Goal: Information Seeking & Learning: Learn about a topic

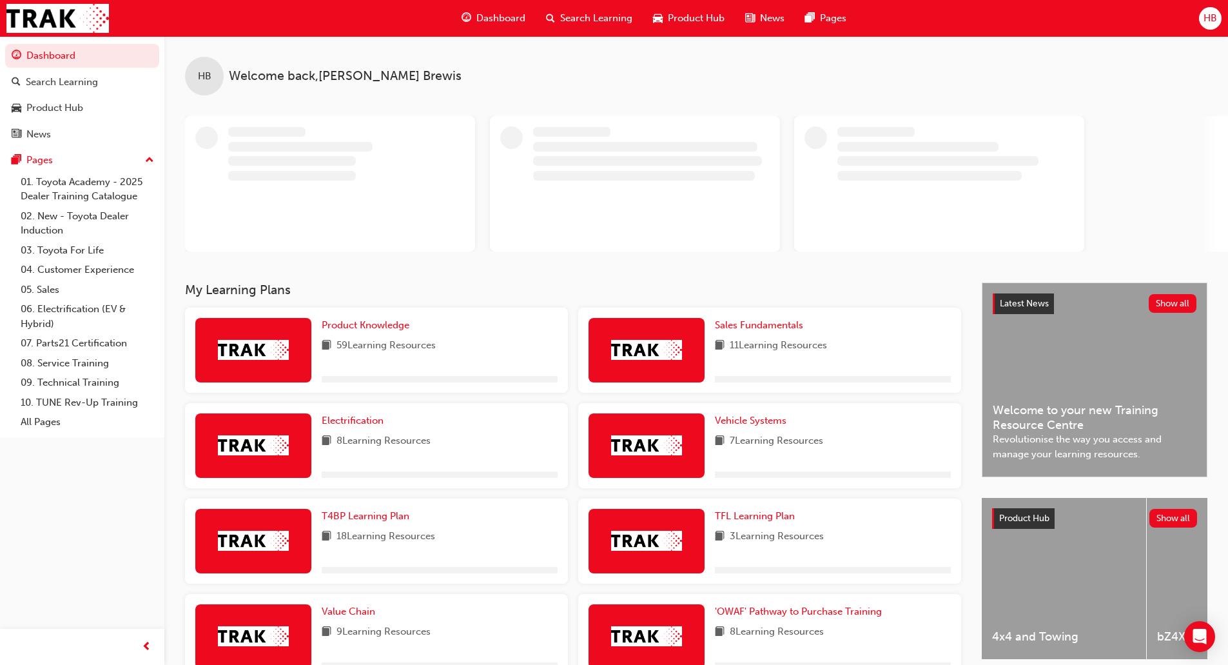
click at [491, 13] on span "Dashboard" at bounding box center [500, 18] width 49 height 15
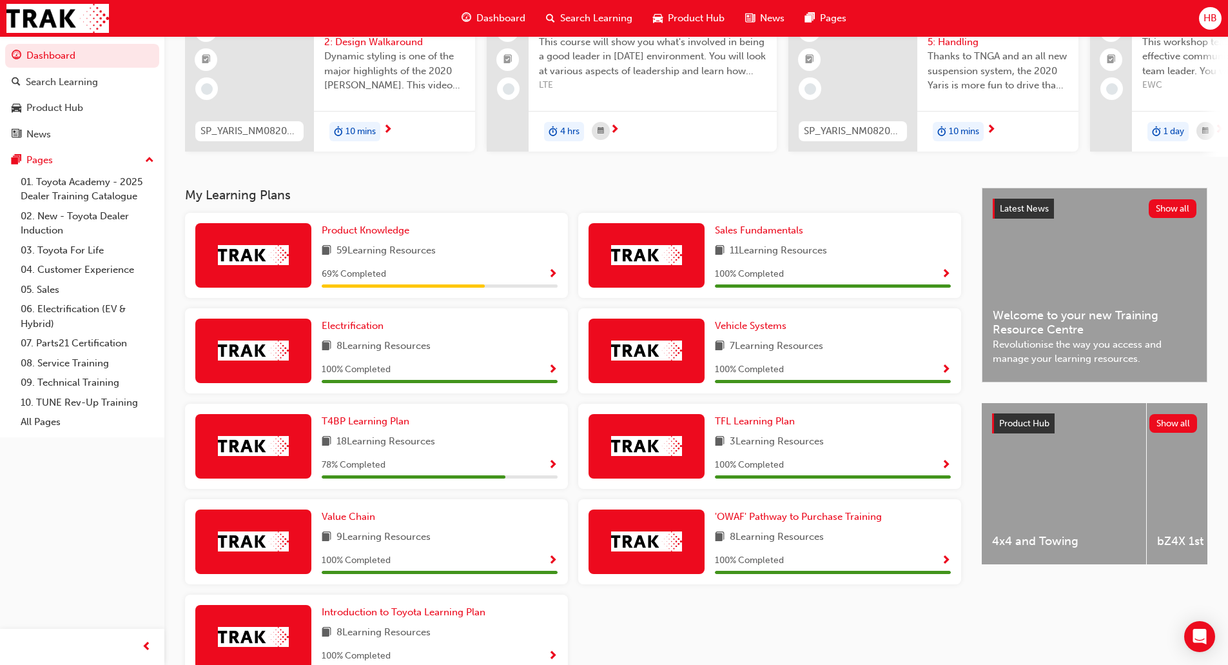
scroll to position [64, 0]
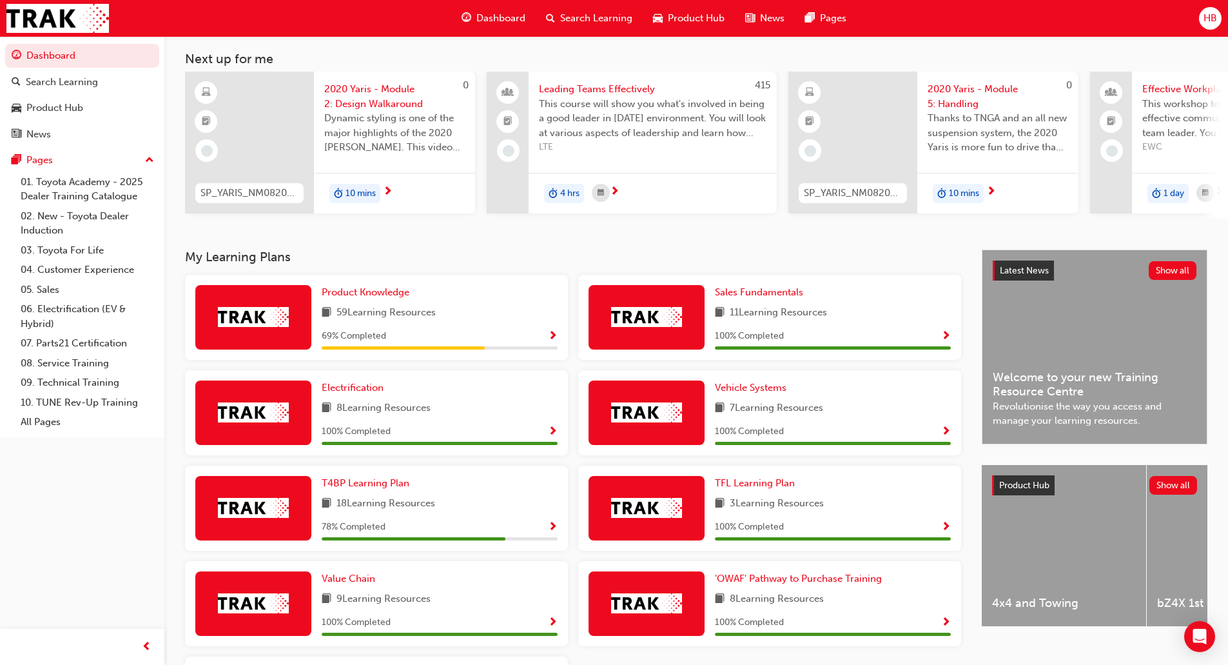
click at [579, 12] on span "Search Learning" at bounding box center [596, 18] width 72 height 15
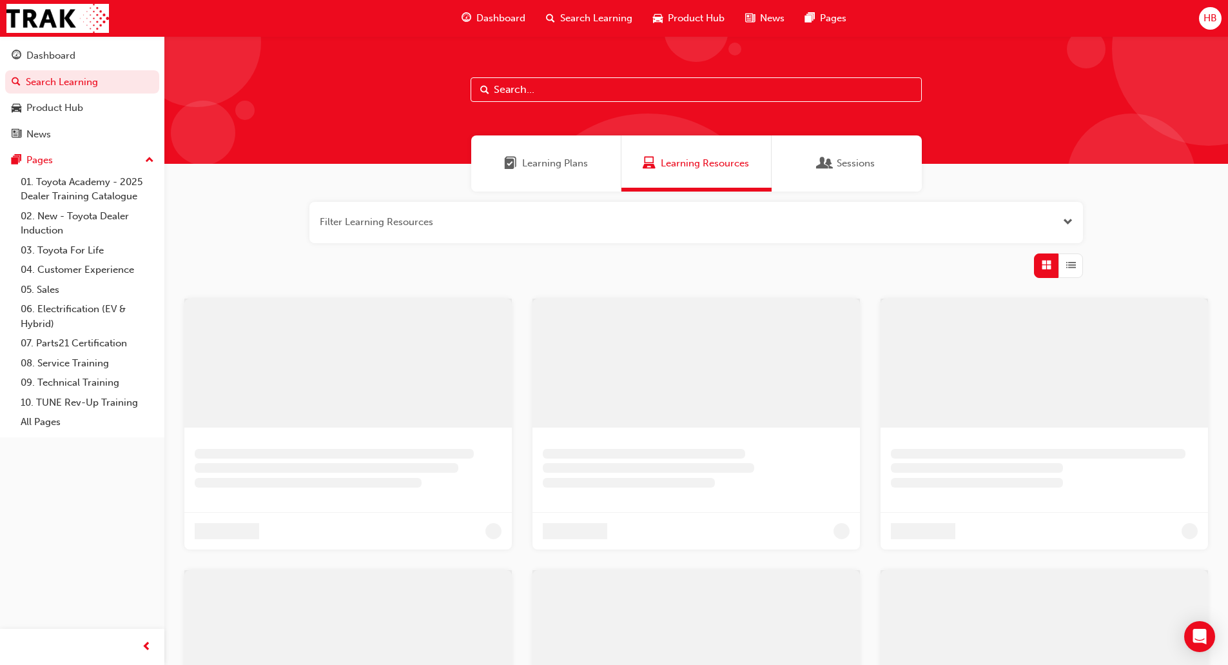
click at [543, 90] on input "text" at bounding box center [696, 89] width 451 height 24
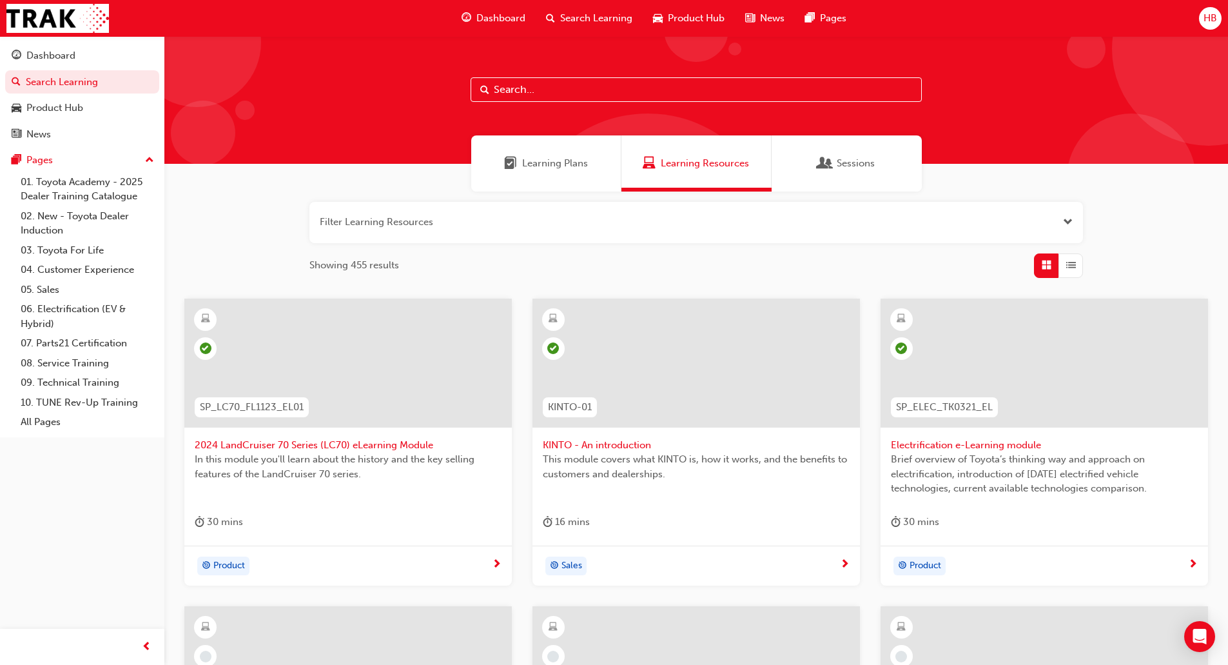
click at [607, 89] on input "text" at bounding box center [696, 89] width 451 height 24
paste input "SPK9102"
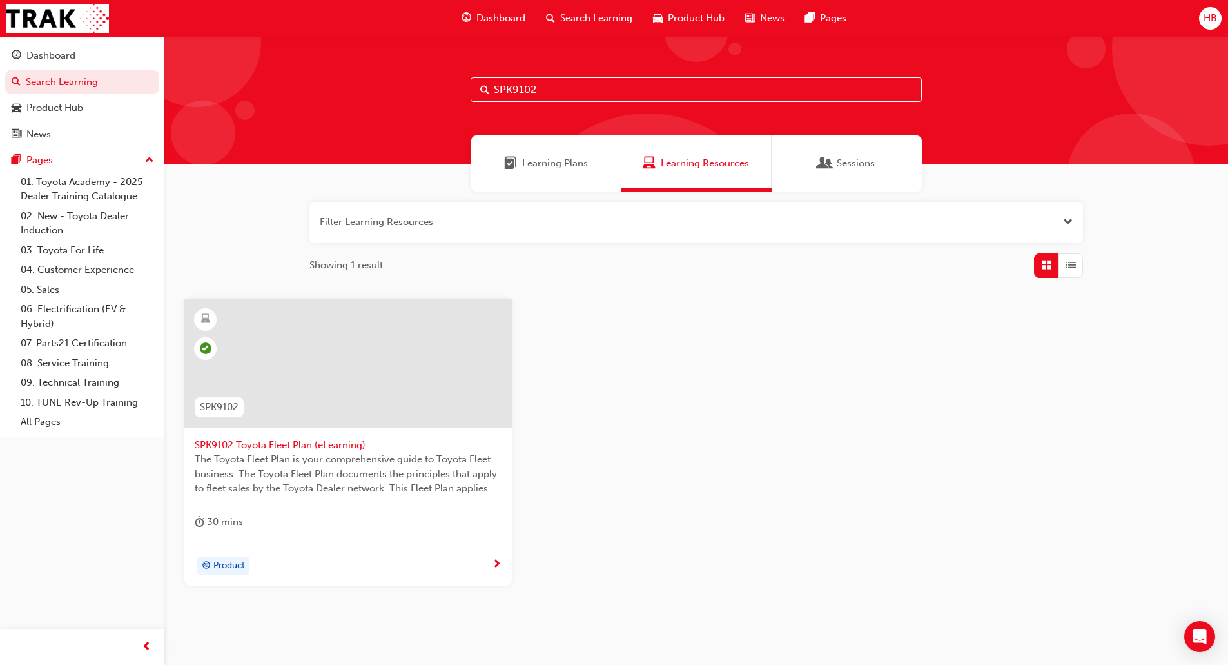
click at [516, 85] on input "SPK9102" at bounding box center [696, 89] width 451 height 24
click at [517, 84] on input "SPK9102" at bounding box center [696, 89] width 451 height 24
paste input "3"
type input "SPK9103"
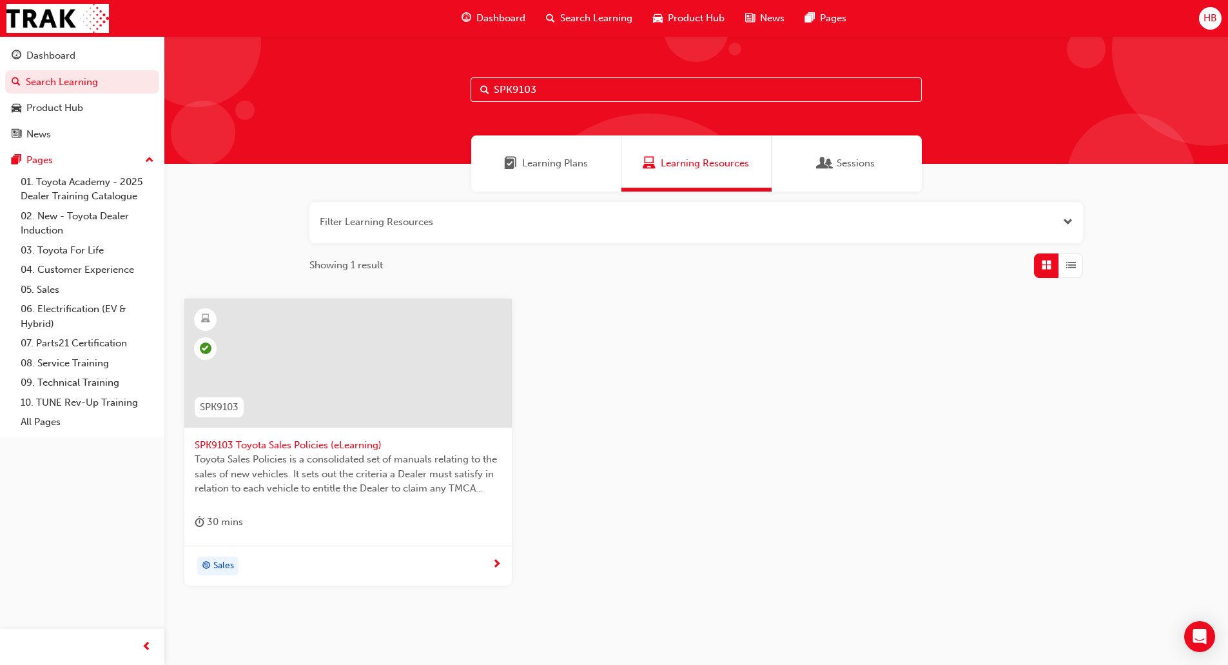
click at [265, 446] on span "SPK9103 Toyota Sales Policies (eLearning)" at bounding box center [348, 445] width 307 height 15
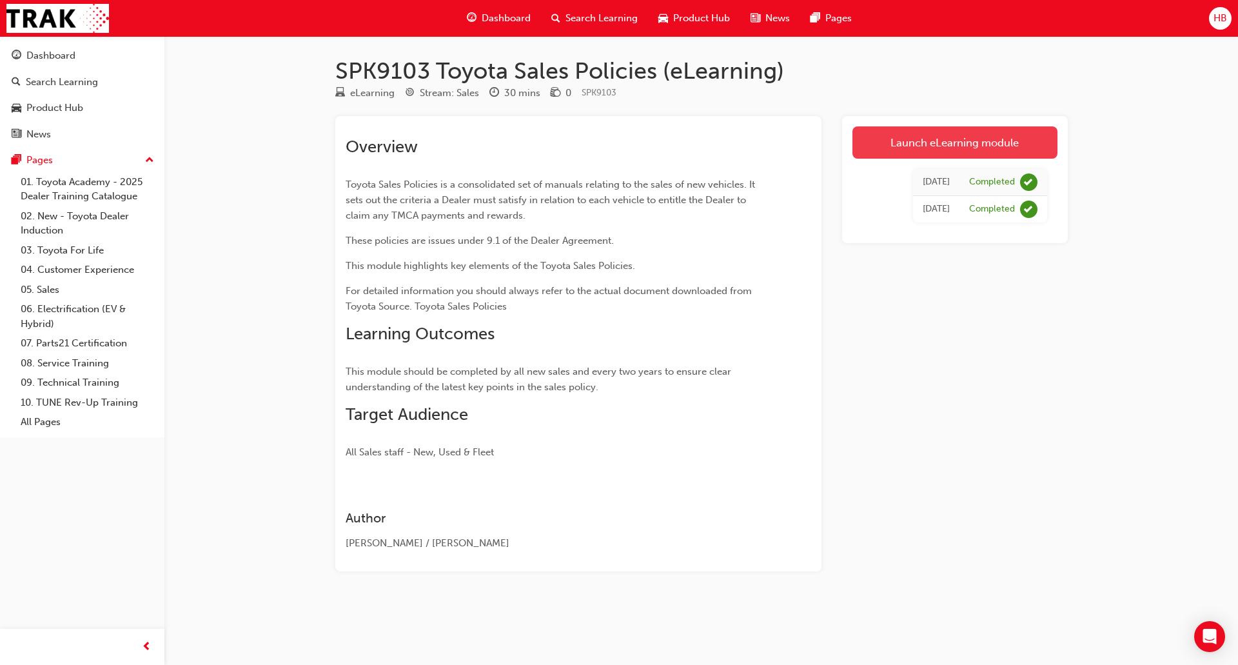
click at [910, 140] on link "Launch eLearning module" at bounding box center [954, 142] width 205 height 32
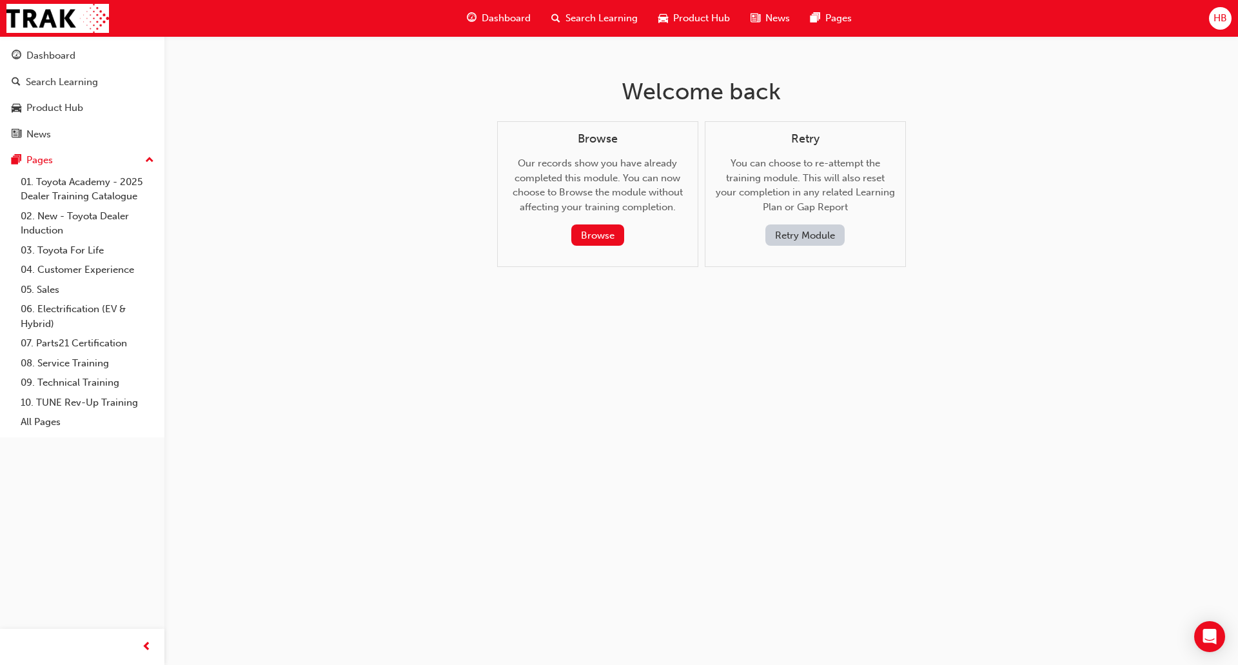
click at [762, 229] on div "Retry Module" at bounding box center [805, 234] width 159 height 21
click at [786, 229] on button "Retry Module" at bounding box center [804, 234] width 79 height 21
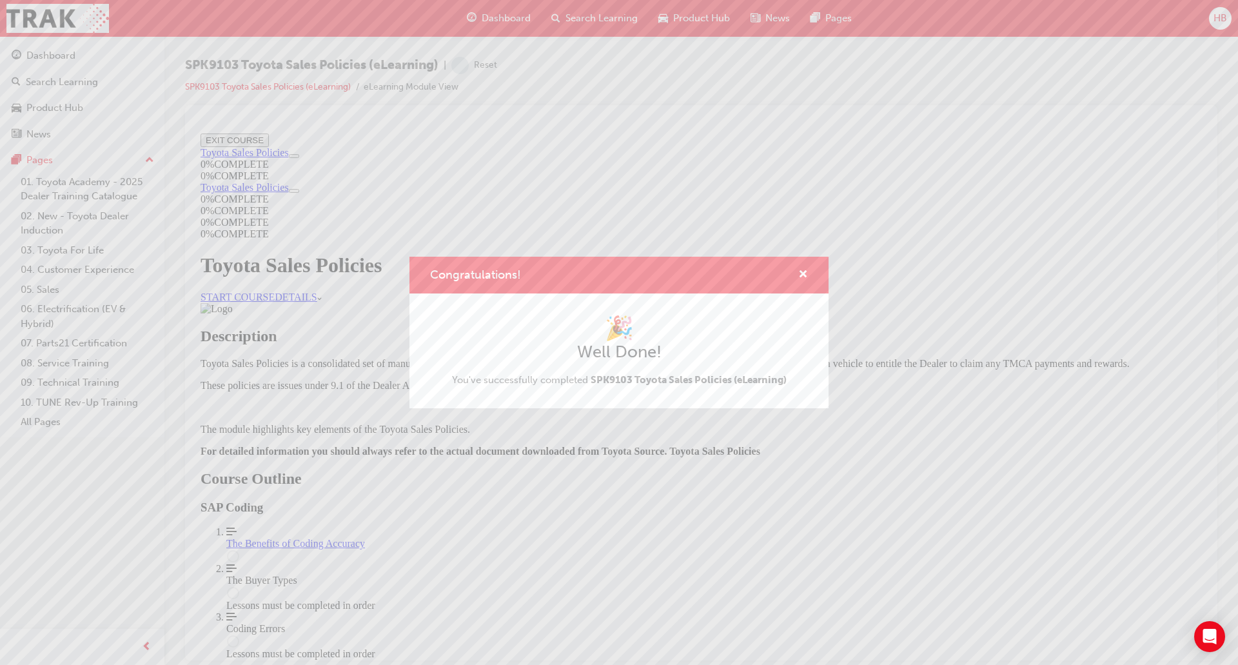
click at [808, 275] on div "Congratulations!" at bounding box center [618, 275] width 419 height 37
click at [803, 269] on span "cross-icon" at bounding box center [803, 275] width 10 height 12
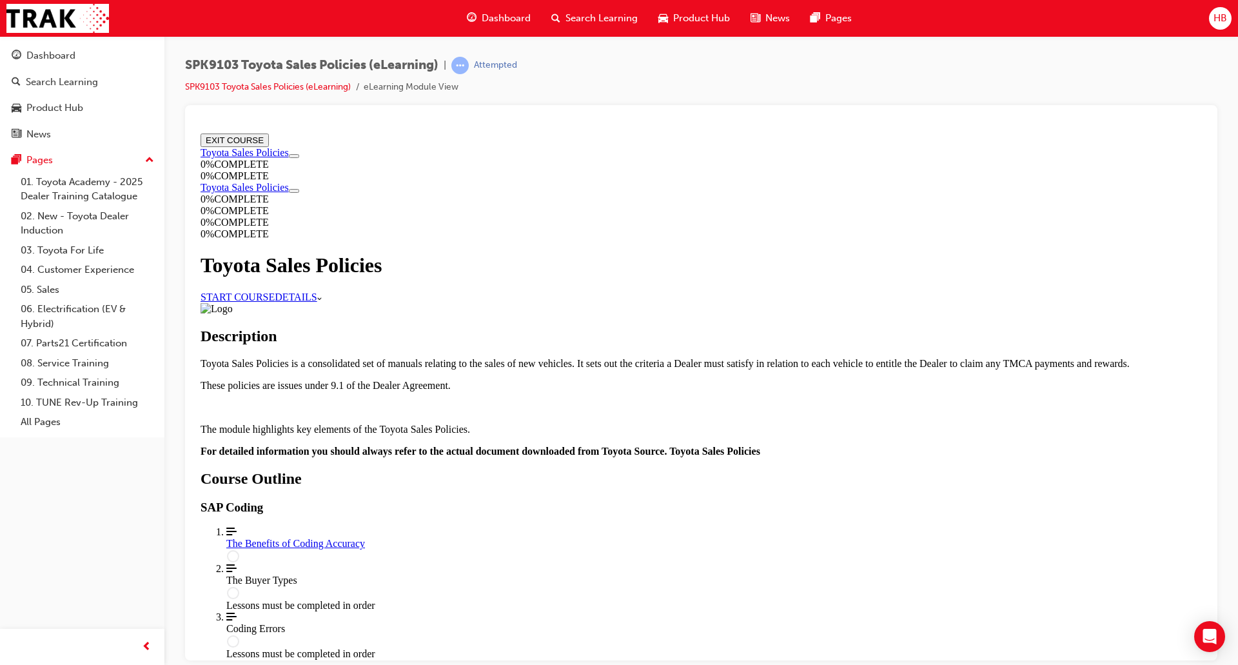
click at [275, 296] on link "START COURSE" at bounding box center [237, 296] width 74 height 11
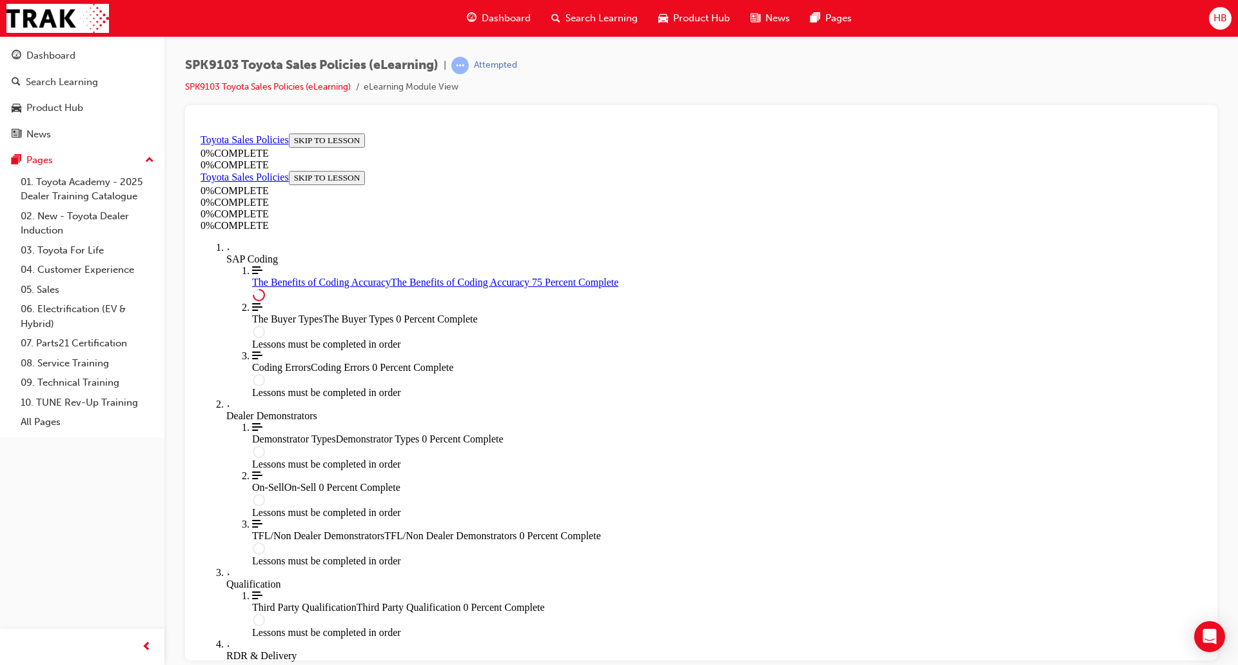
scroll to position [568, 0]
drag, startPoint x: 785, startPoint y: 510, endPoint x: 783, endPoint y: 538, distance: 27.7
drag, startPoint x: 801, startPoint y: 576, endPoint x: 813, endPoint y: 578, distance: 11.7
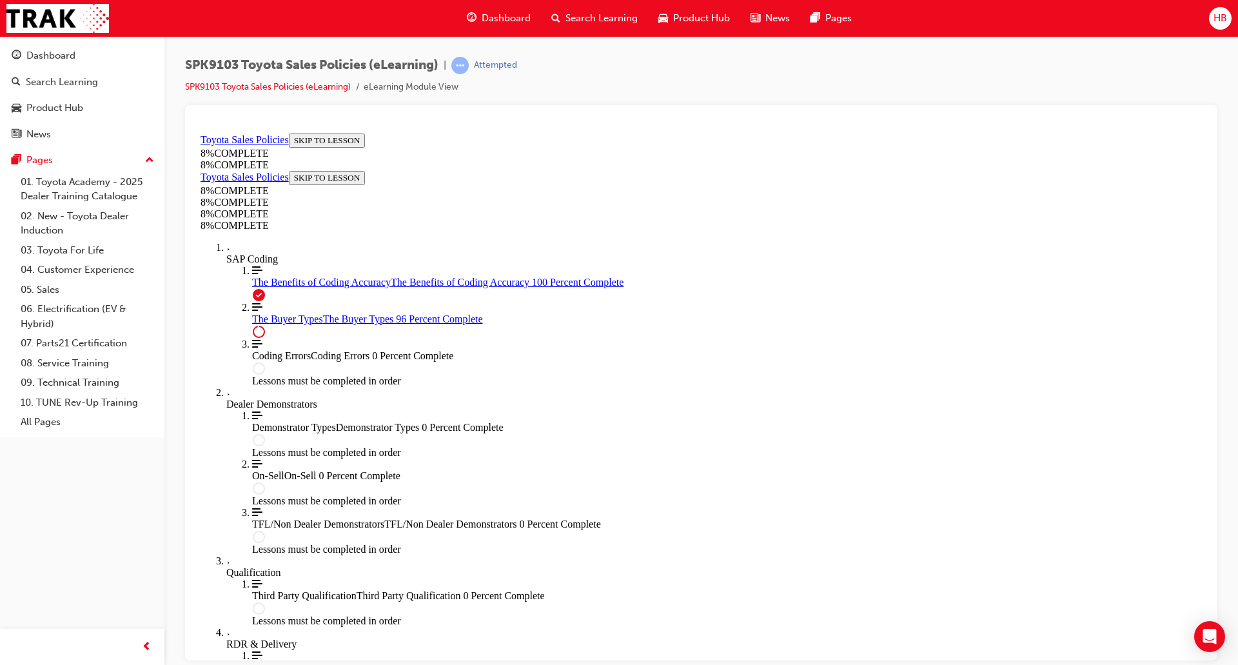
scroll to position [5224, 0]
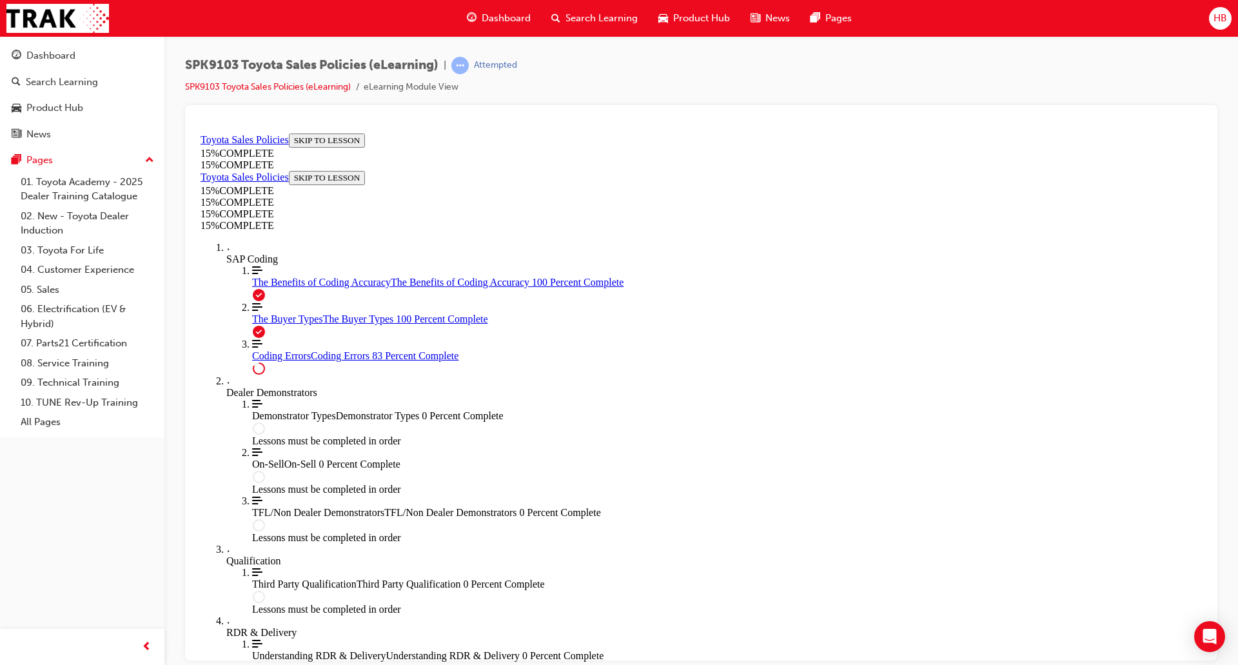
scroll to position [966, 0]
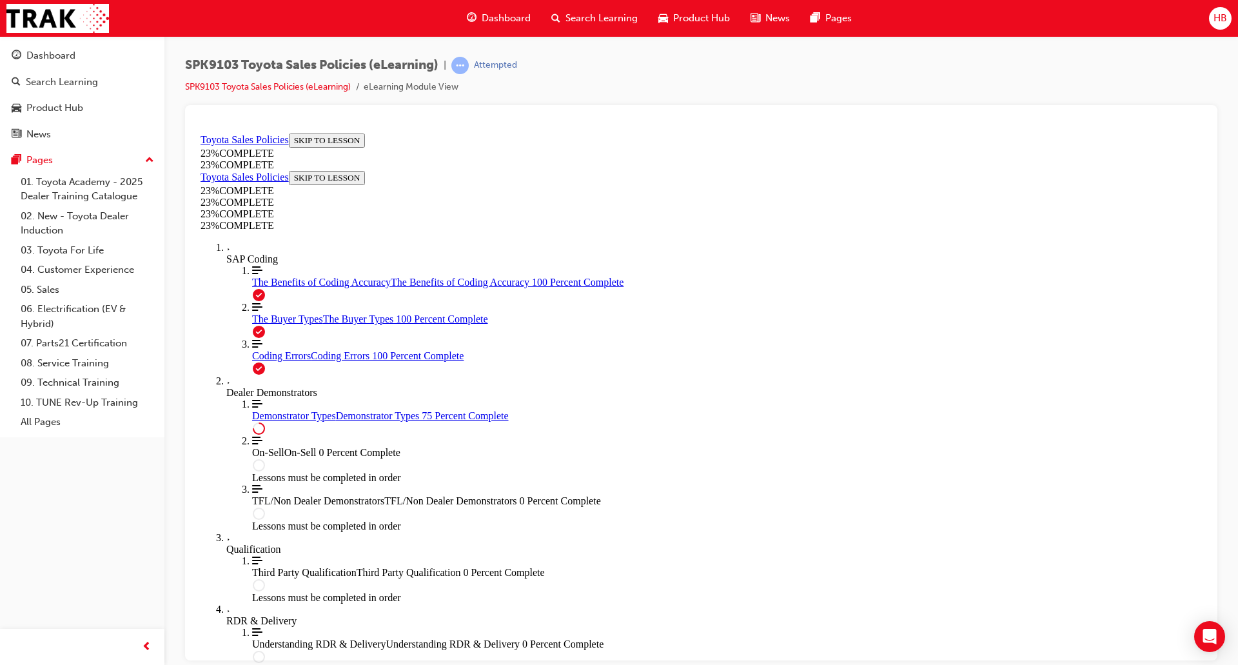
scroll to position [525, 0]
drag, startPoint x: 668, startPoint y: 341, endPoint x: 881, endPoint y: 356, distance: 213.3
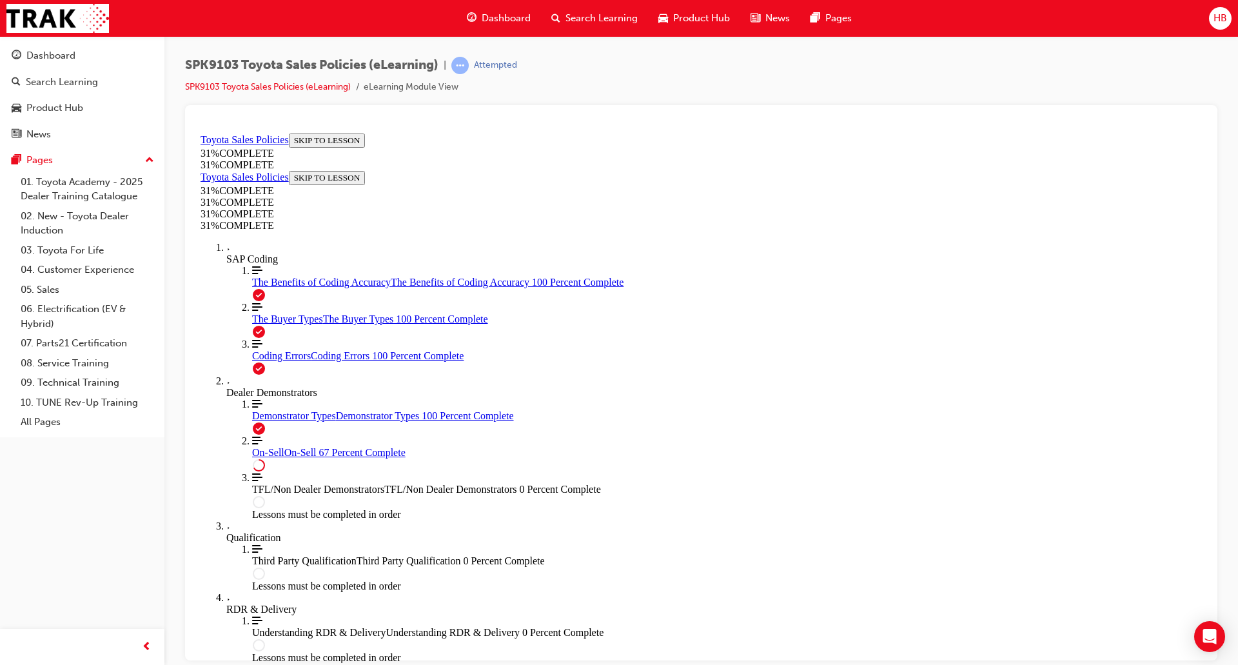
scroll to position [516, 0]
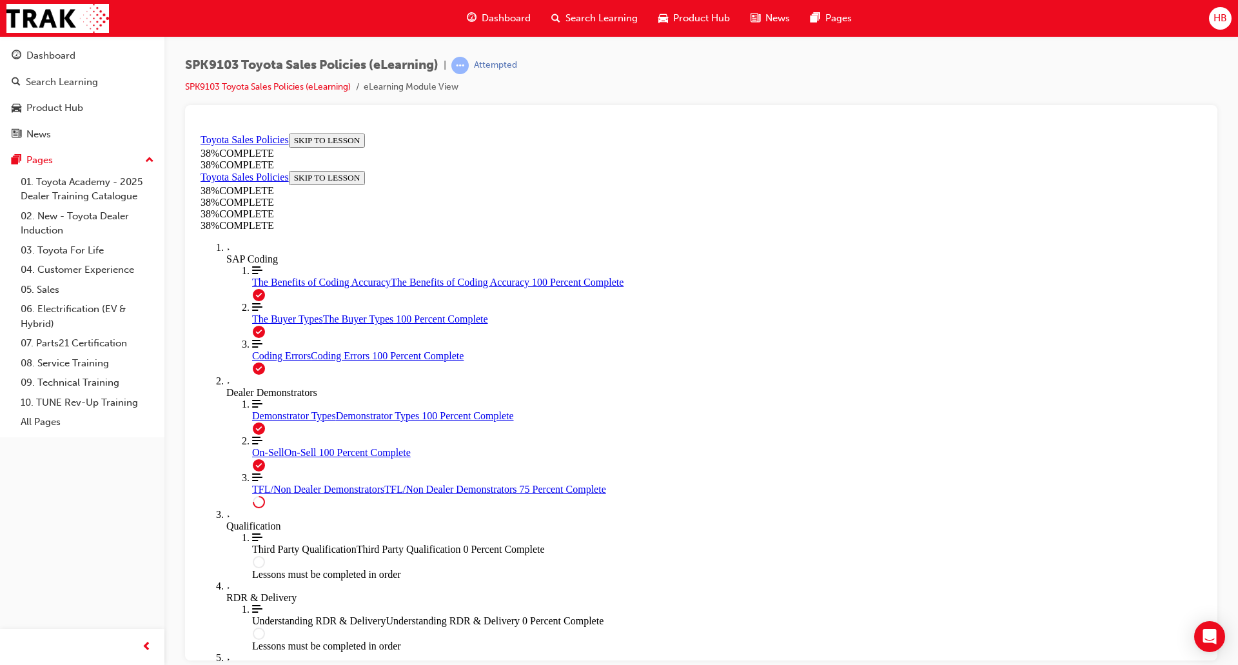
scroll to position [531, 0]
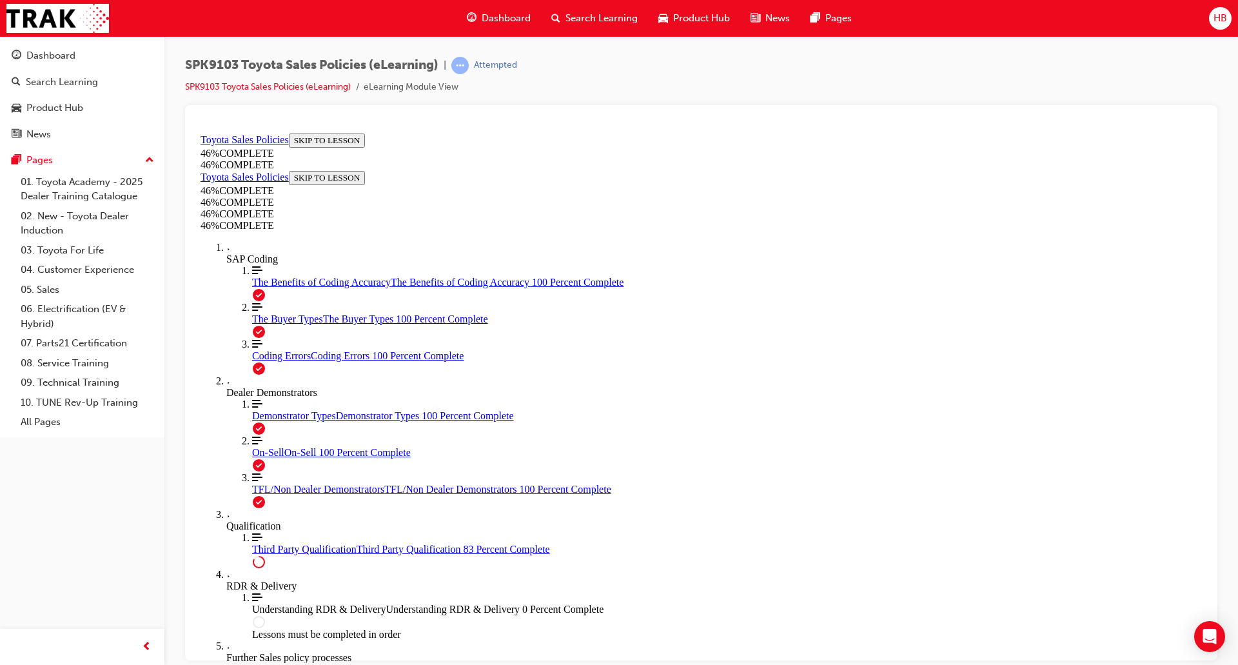
scroll to position [1002, 0]
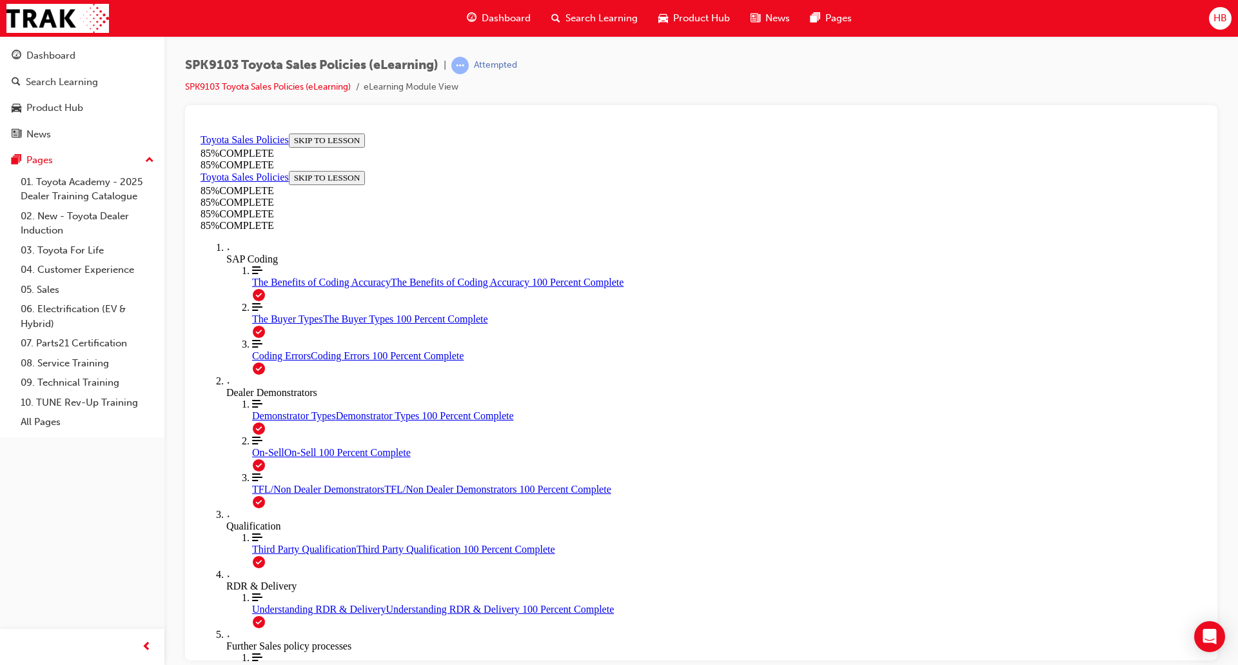
scroll to position [2023, 0]
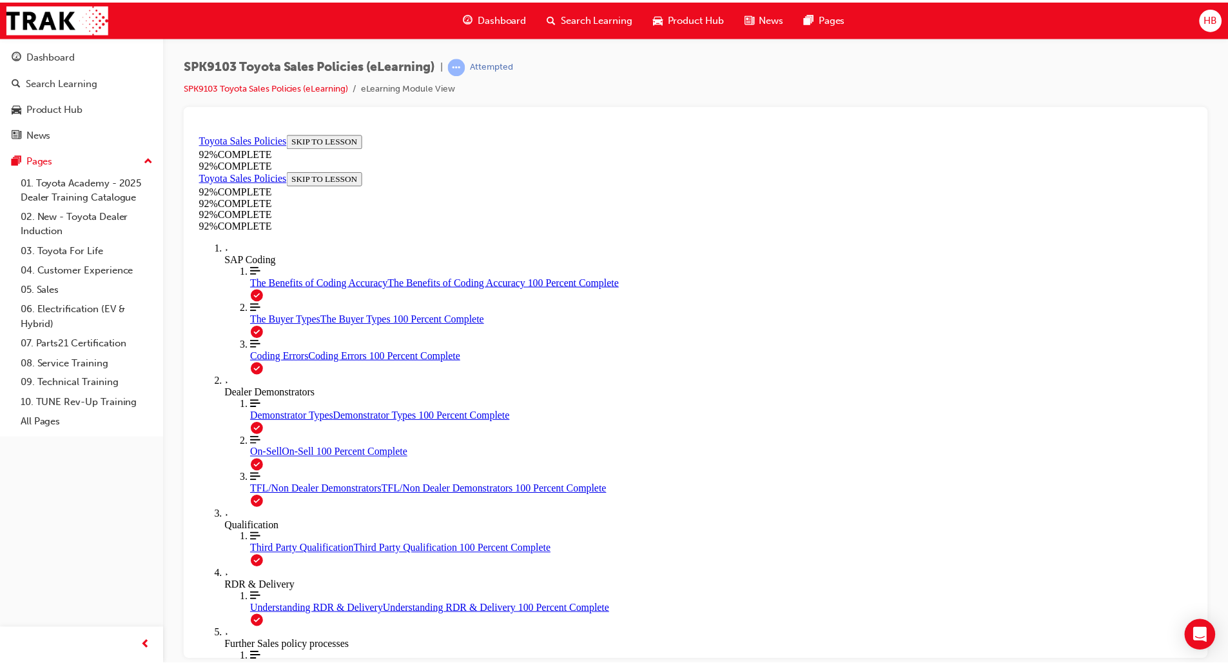
scroll to position [46, 0]
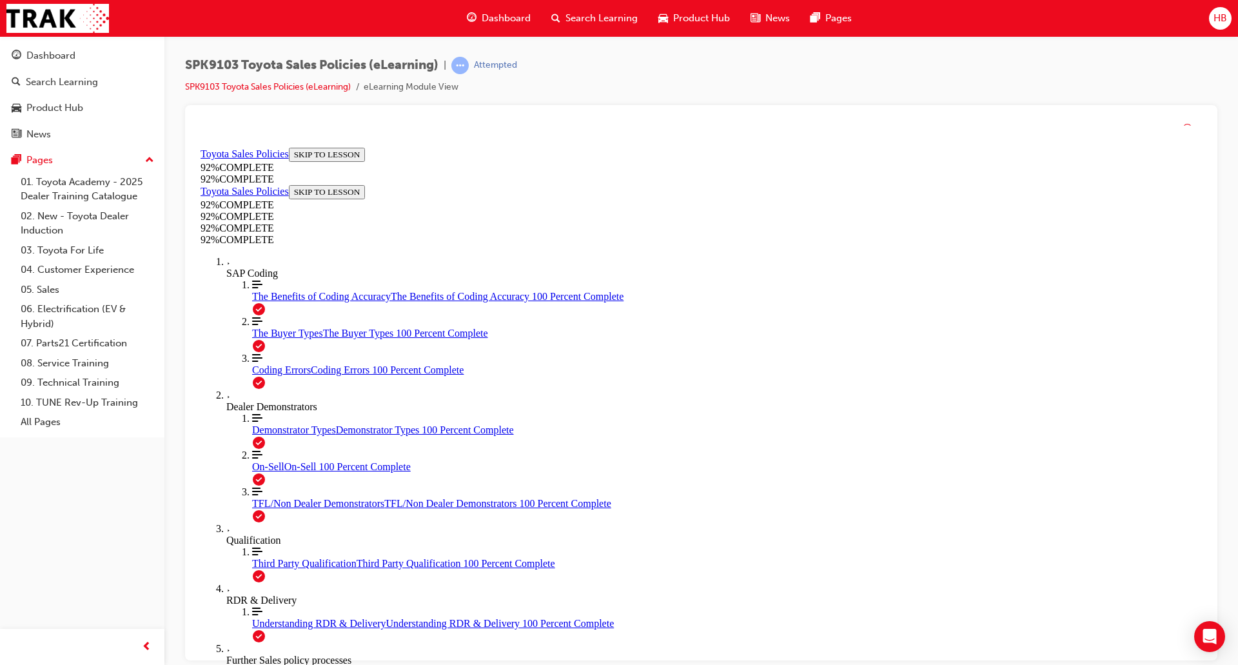
scroll to position [96, 0]
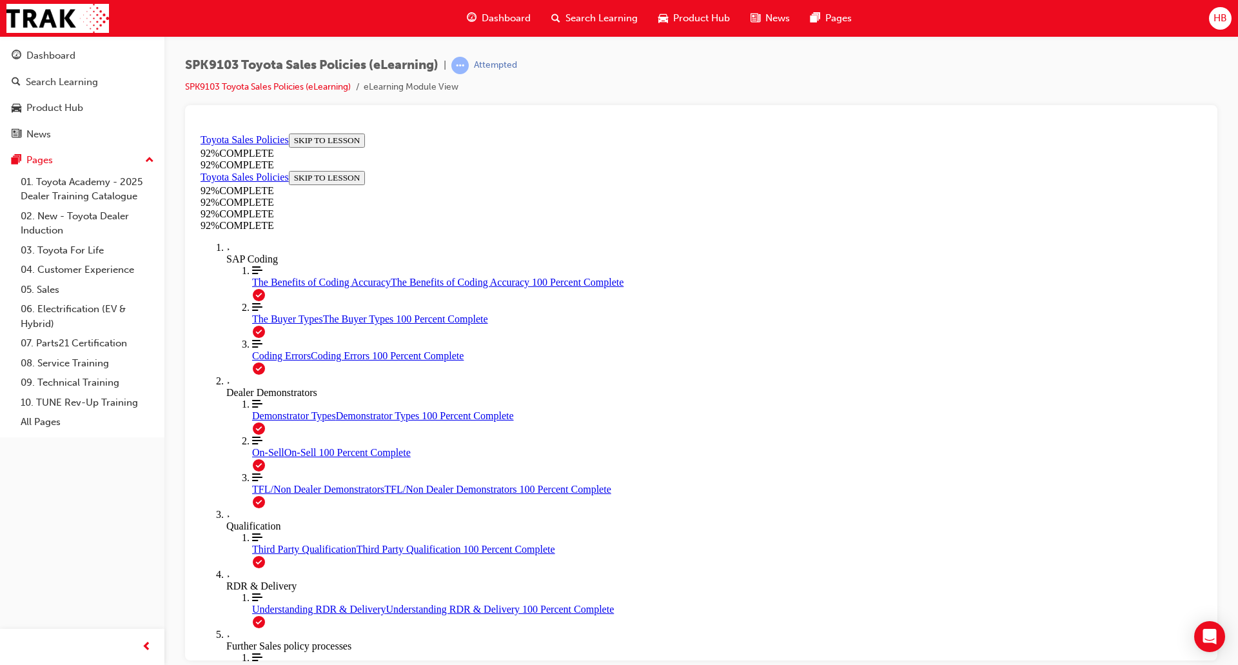
drag, startPoint x: 799, startPoint y: 596, endPoint x: 816, endPoint y: 584, distance: 20.9
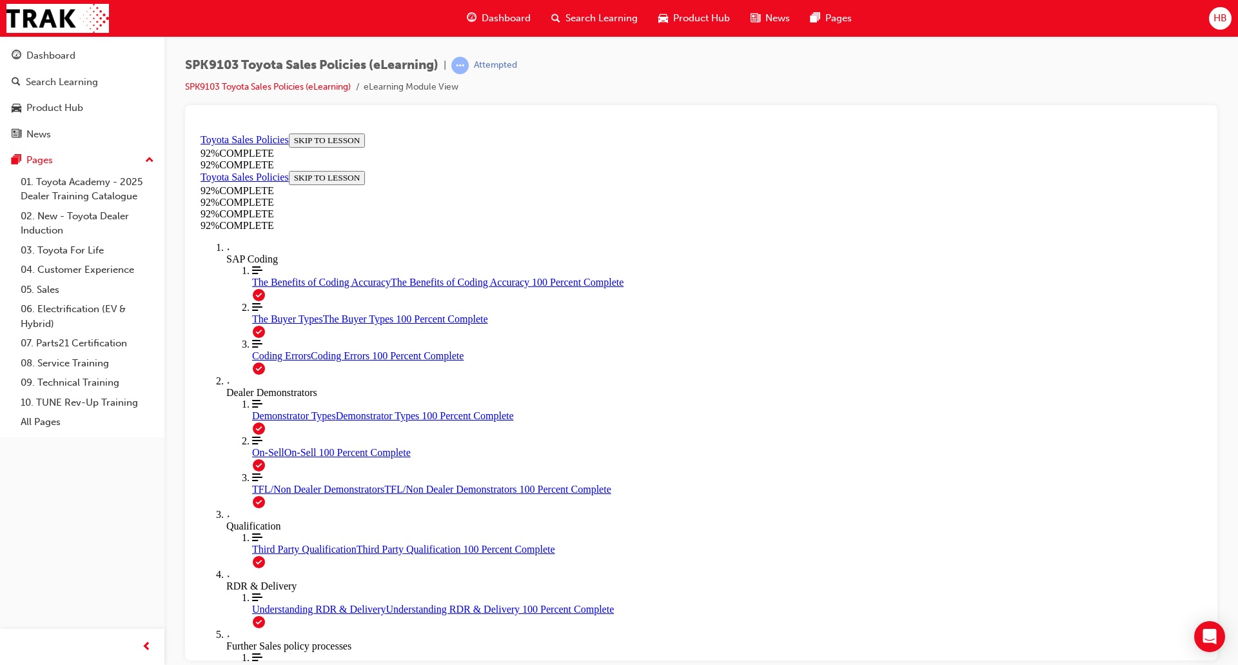
scroll to position [118, 0]
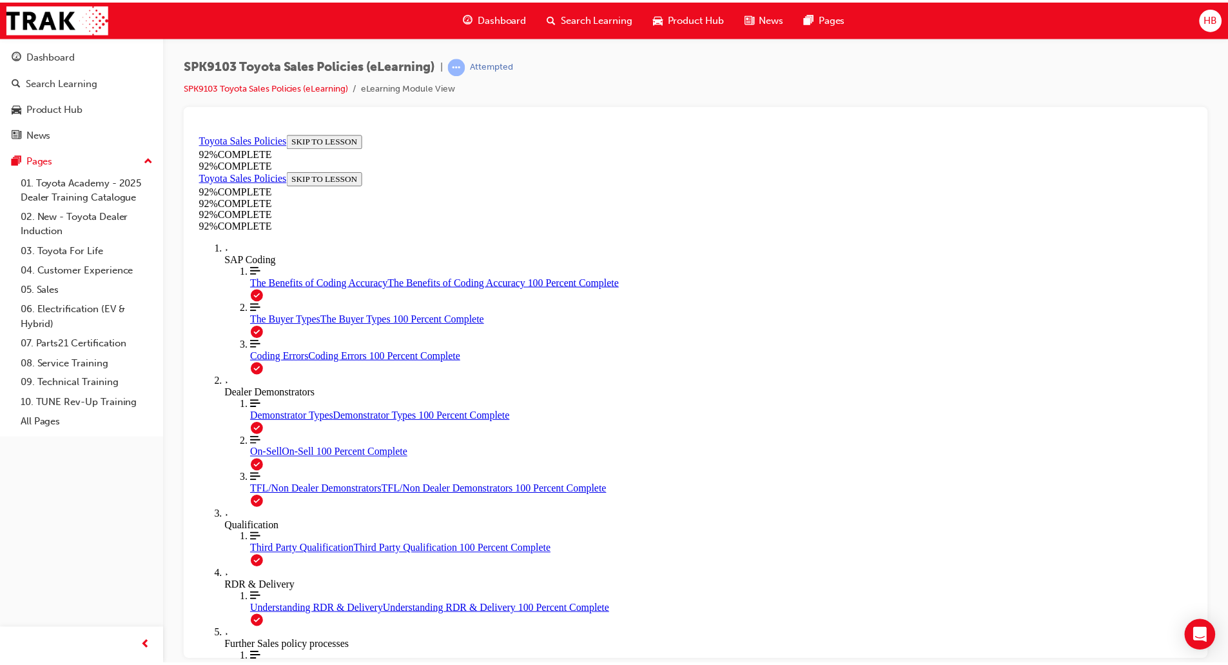
scroll to position [46, 0]
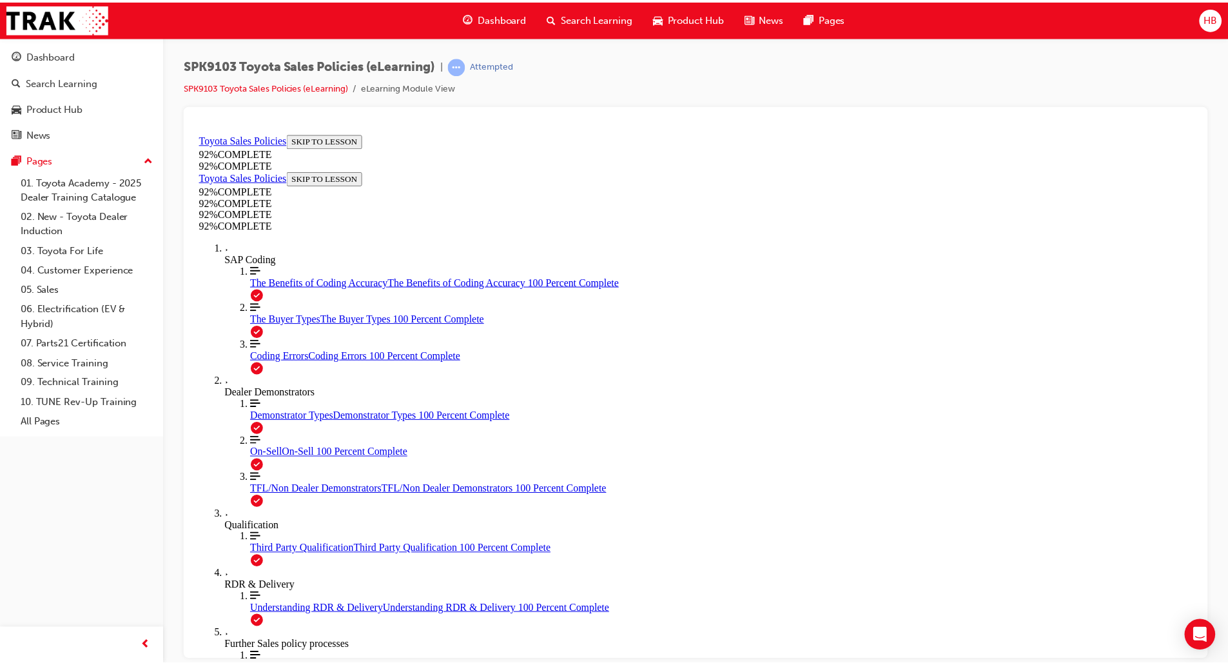
scroll to position [46, 0]
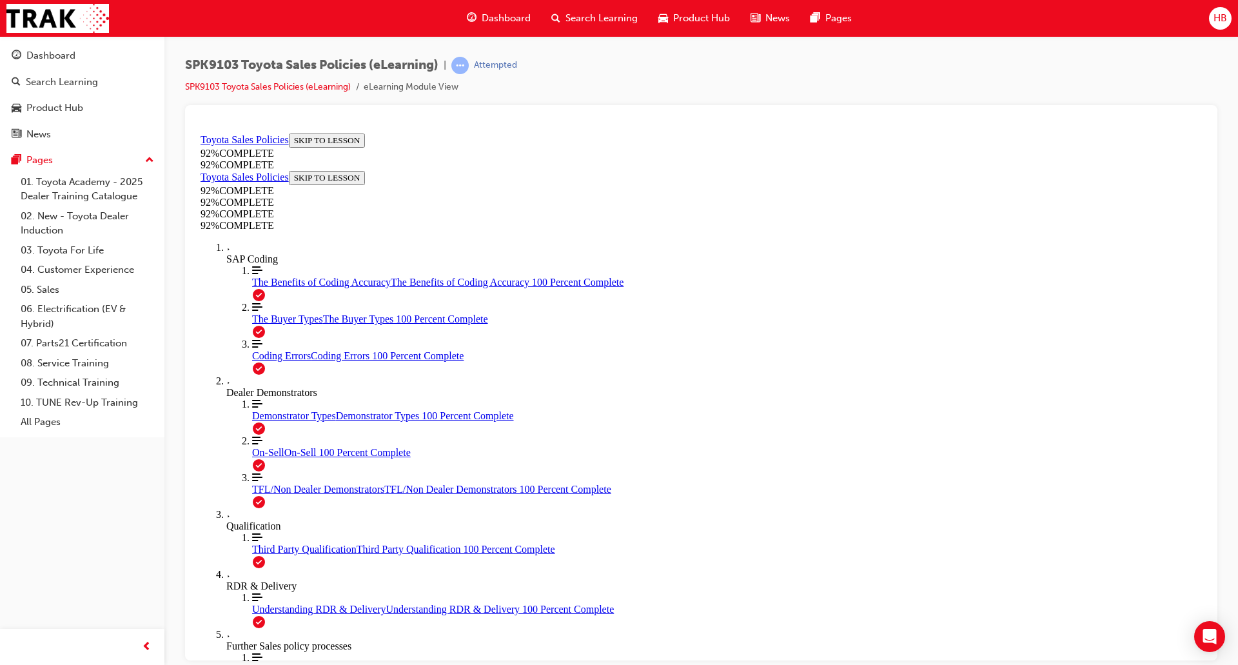
drag, startPoint x: 799, startPoint y: 590, endPoint x: 796, endPoint y: 599, distance: 9.4
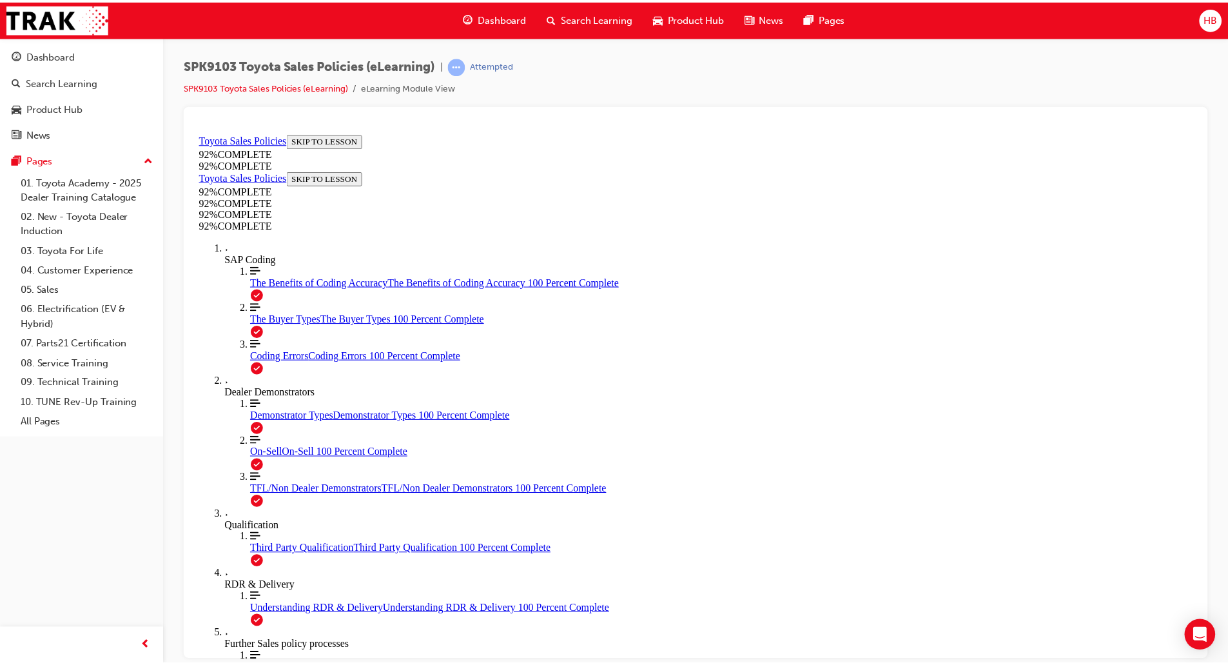
scroll to position [91, 0]
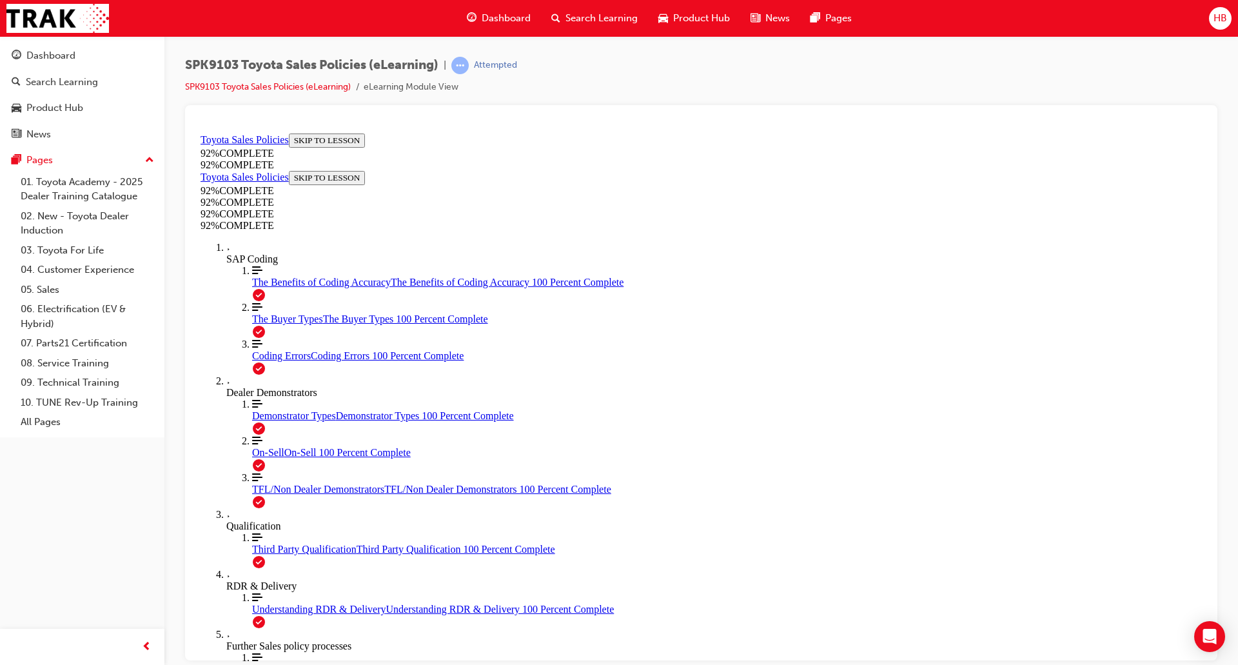
drag, startPoint x: 770, startPoint y: 501, endPoint x: 777, endPoint y: 502, distance: 7.1
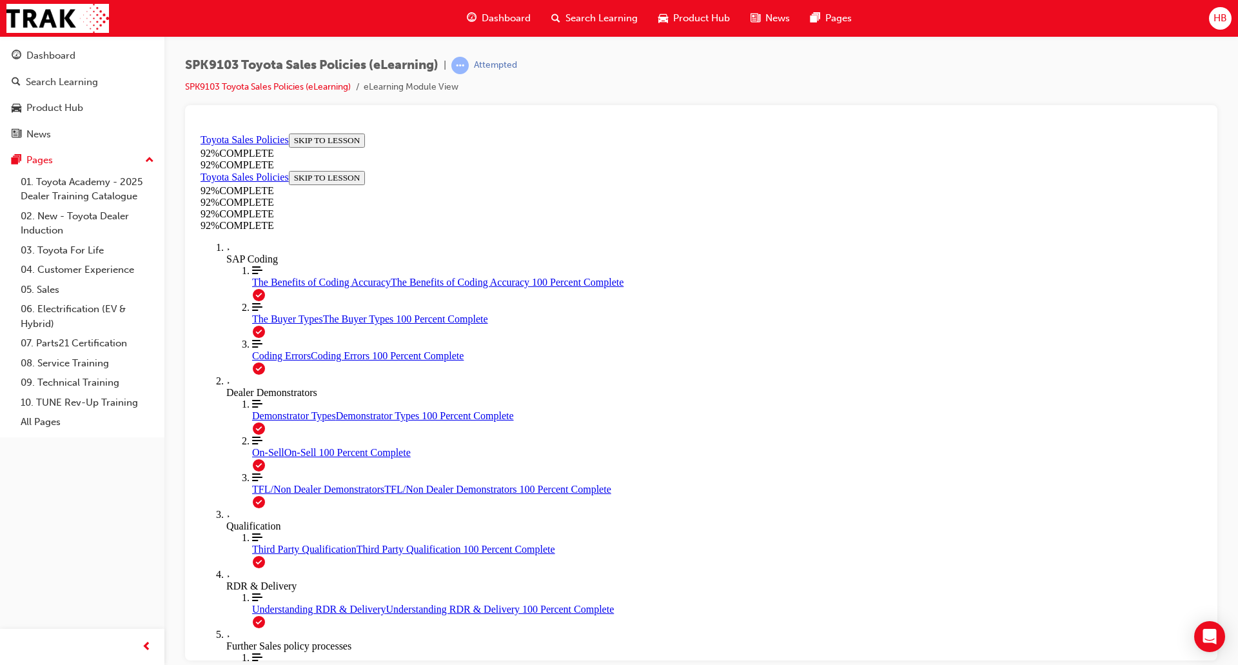
drag, startPoint x: 587, startPoint y: 451, endPoint x: 607, endPoint y: 452, distance: 20.0
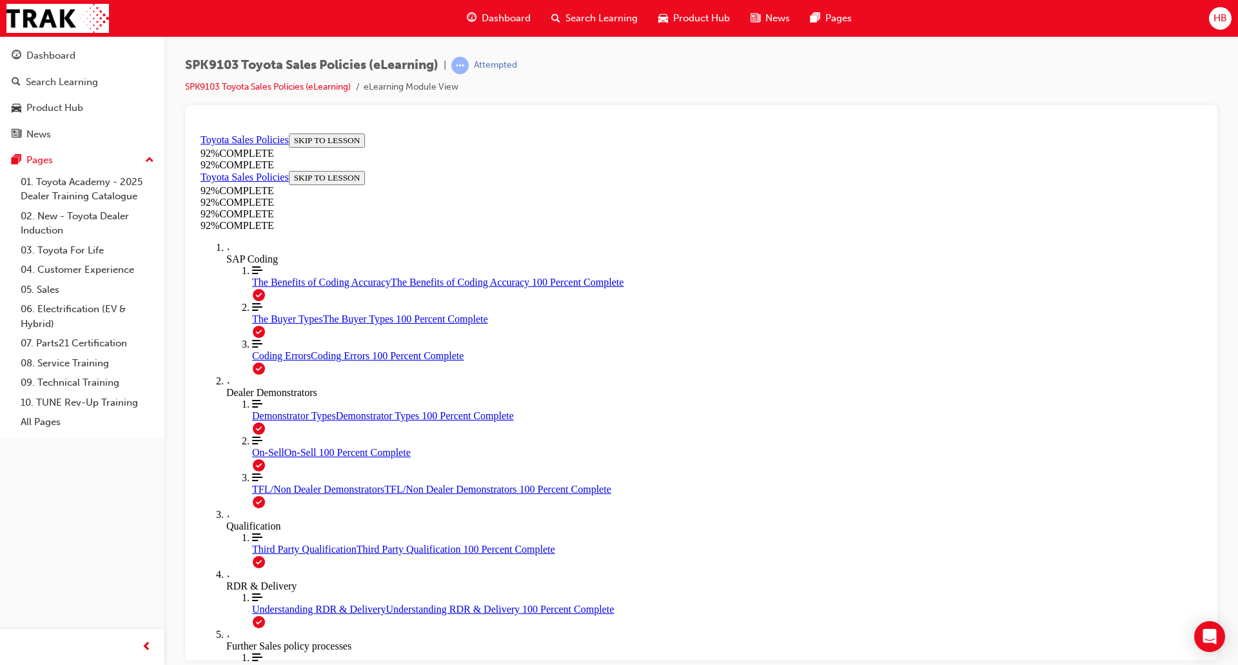
scroll to position [46, 0]
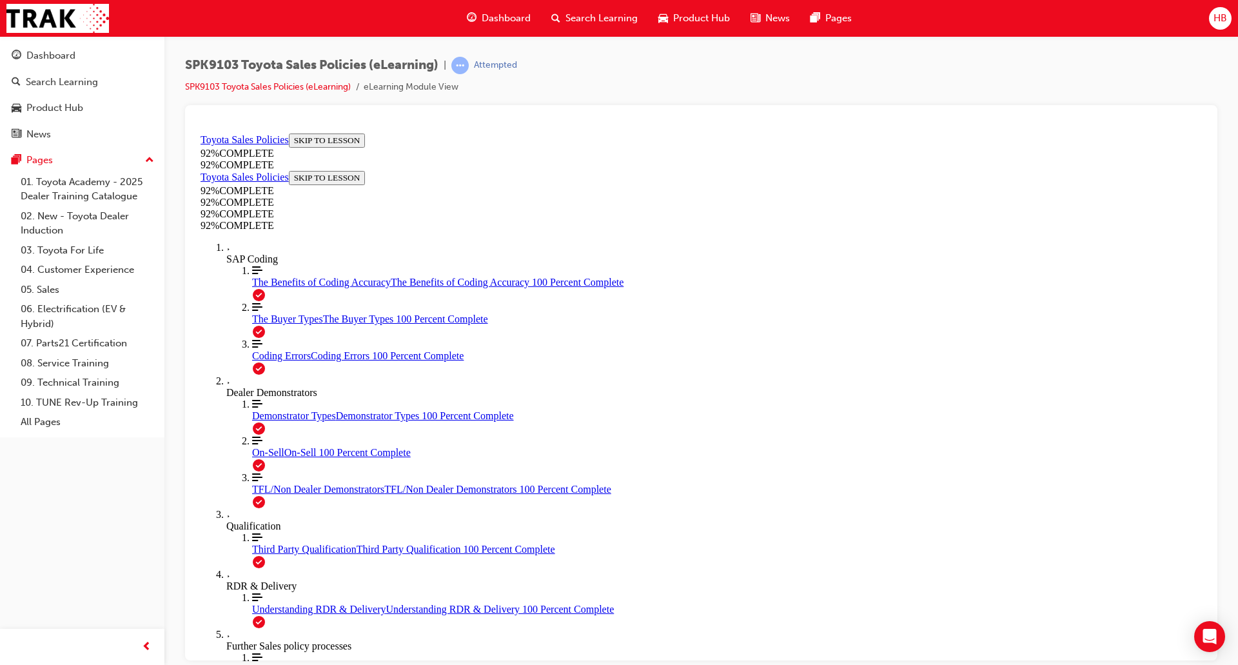
scroll to position [46, 0]
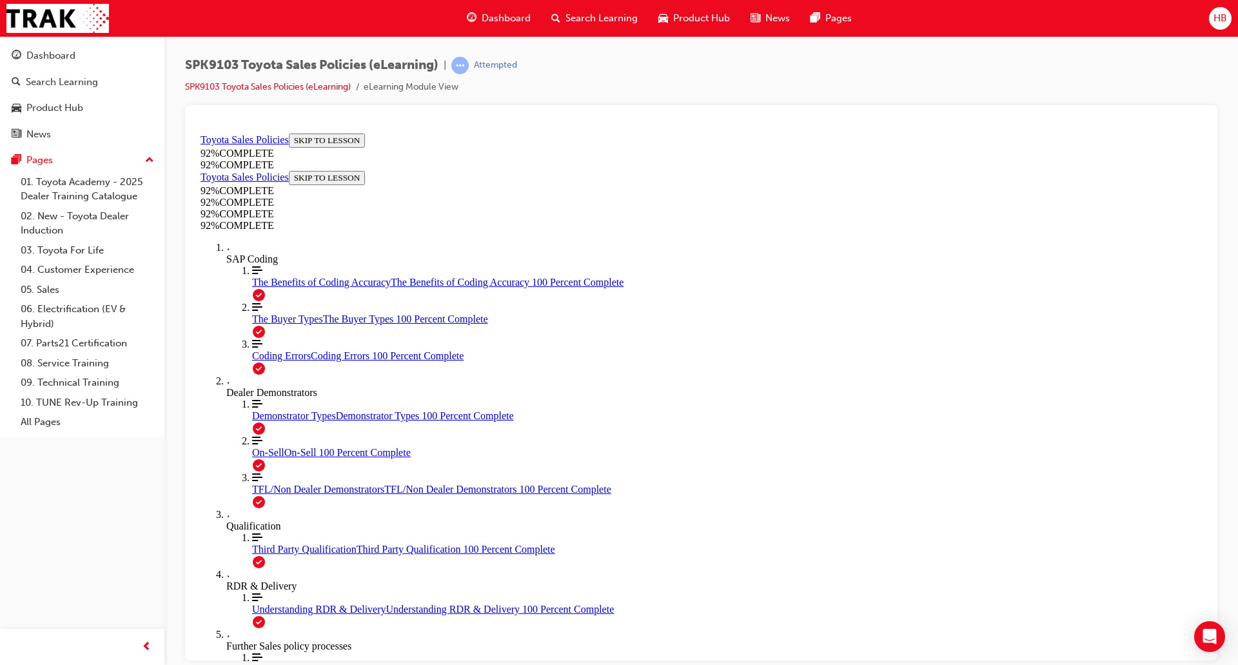
scroll to position [47, 0]
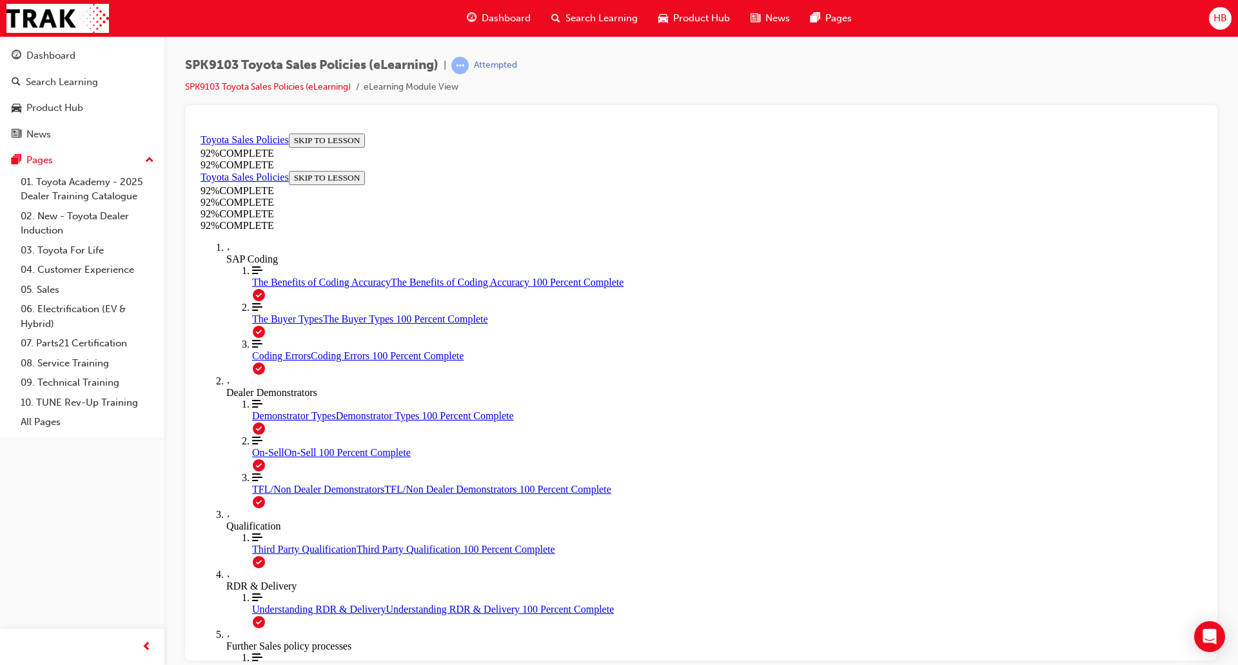
scroll to position [46, 0]
drag, startPoint x: 786, startPoint y: 612, endPoint x: 878, endPoint y: 596, distance: 93.6
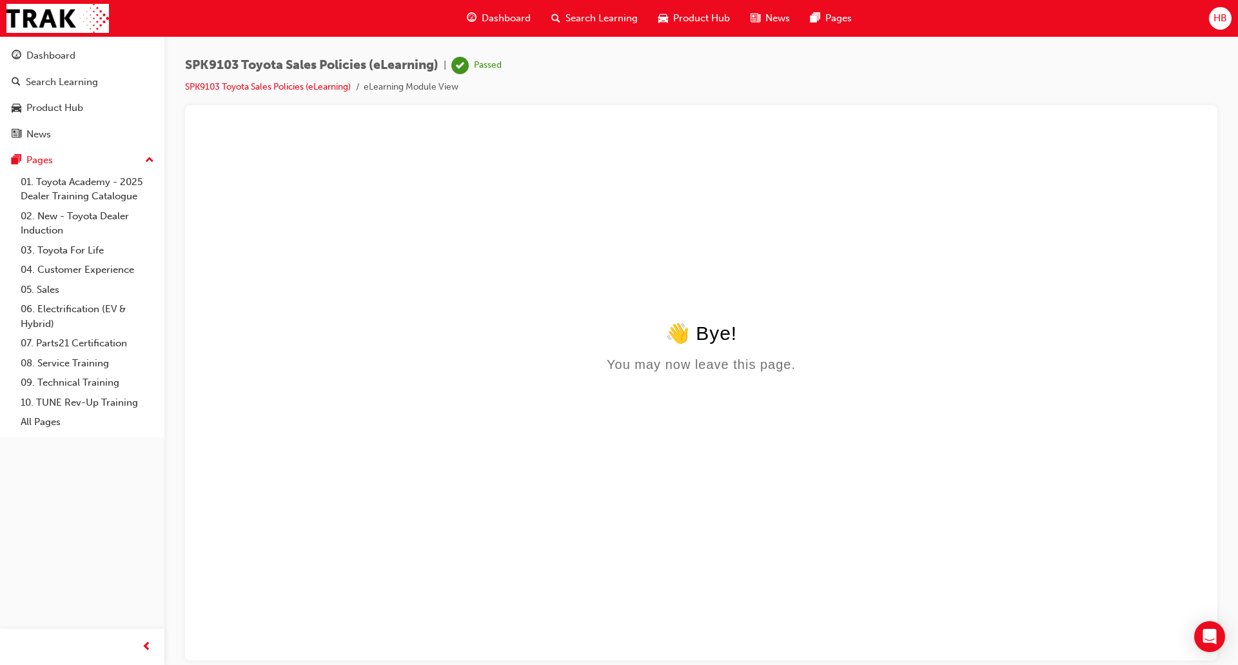
scroll to position [0, 0]
click at [286, 83] on link "SPK9103 Toyota Sales Policies (eLearning)" at bounding box center [268, 86] width 166 height 11
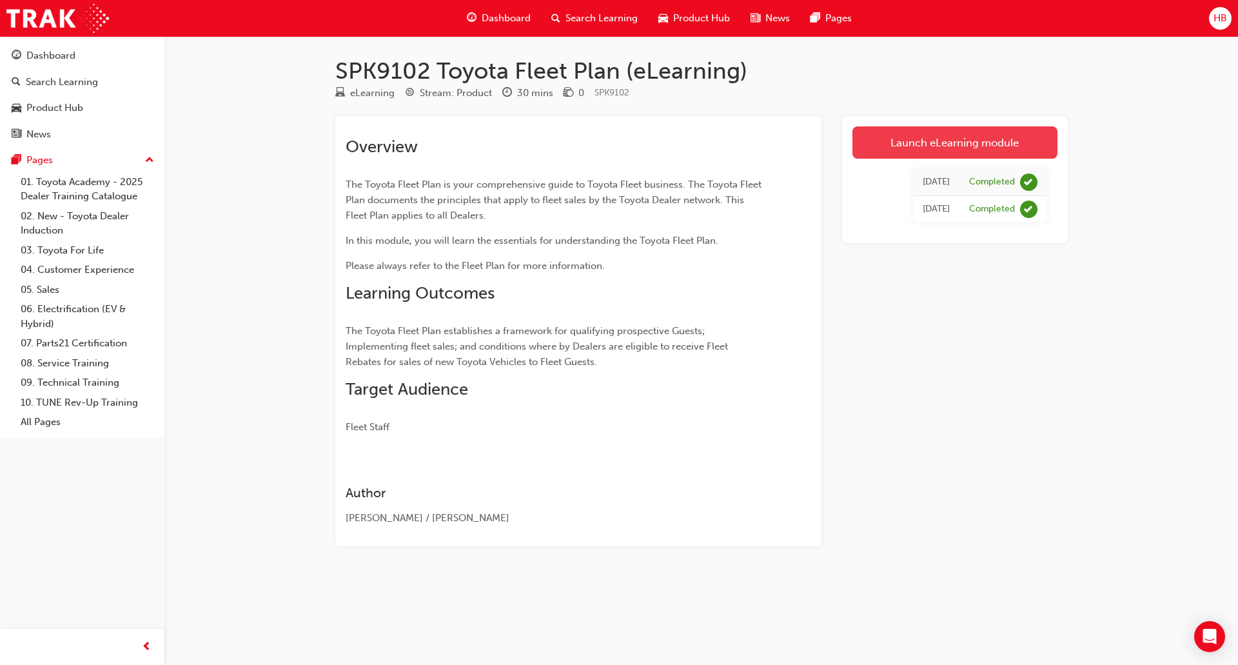
click at [928, 141] on link "Launch eLearning module" at bounding box center [954, 142] width 205 height 32
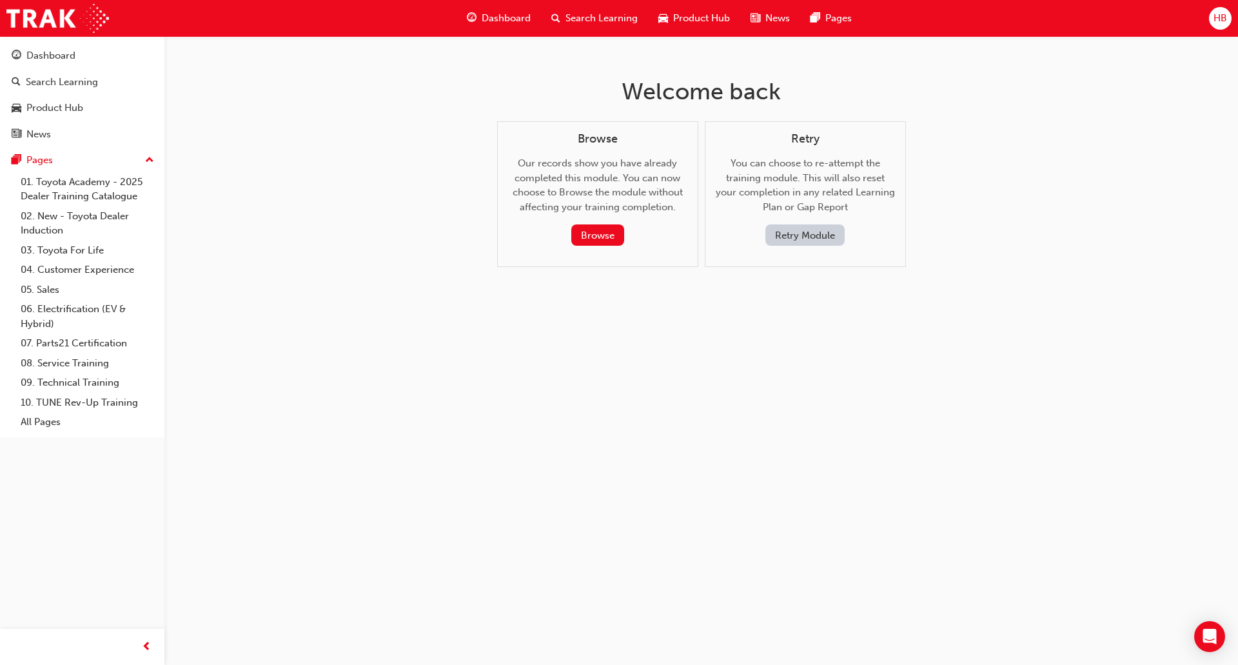
click at [807, 234] on button "Retry Module" at bounding box center [804, 234] width 79 height 21
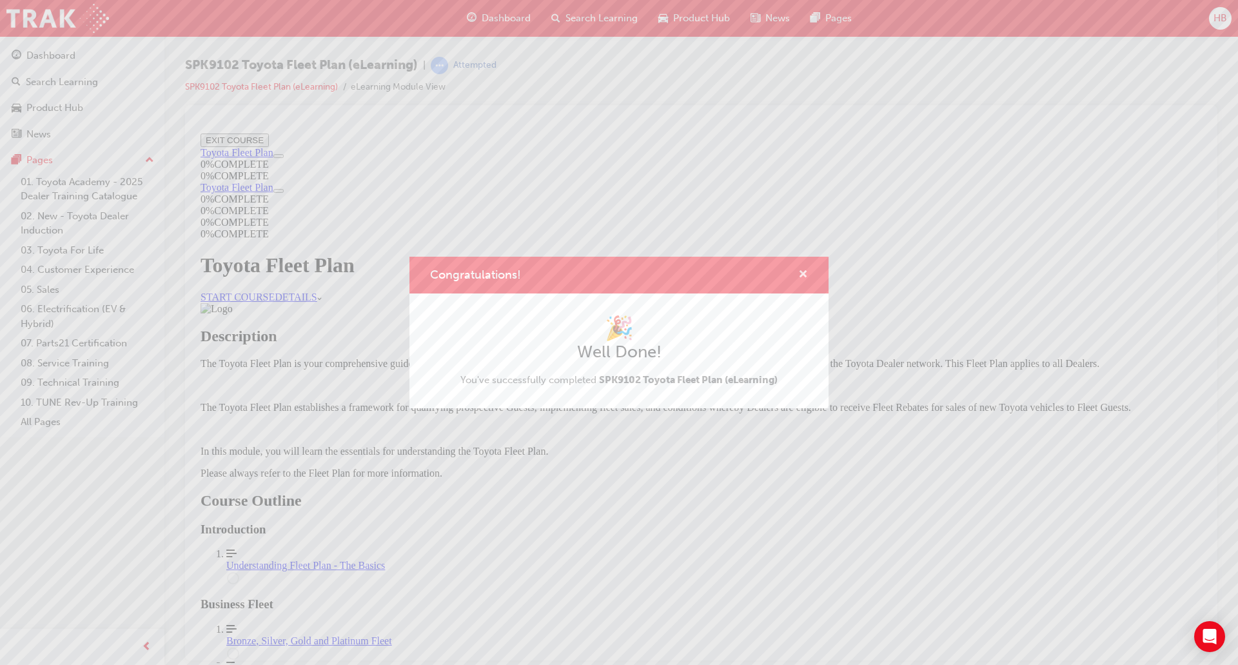
click at [805, 273] on span "cross-icon" at bounding box center [803, 275] width 10 height 12
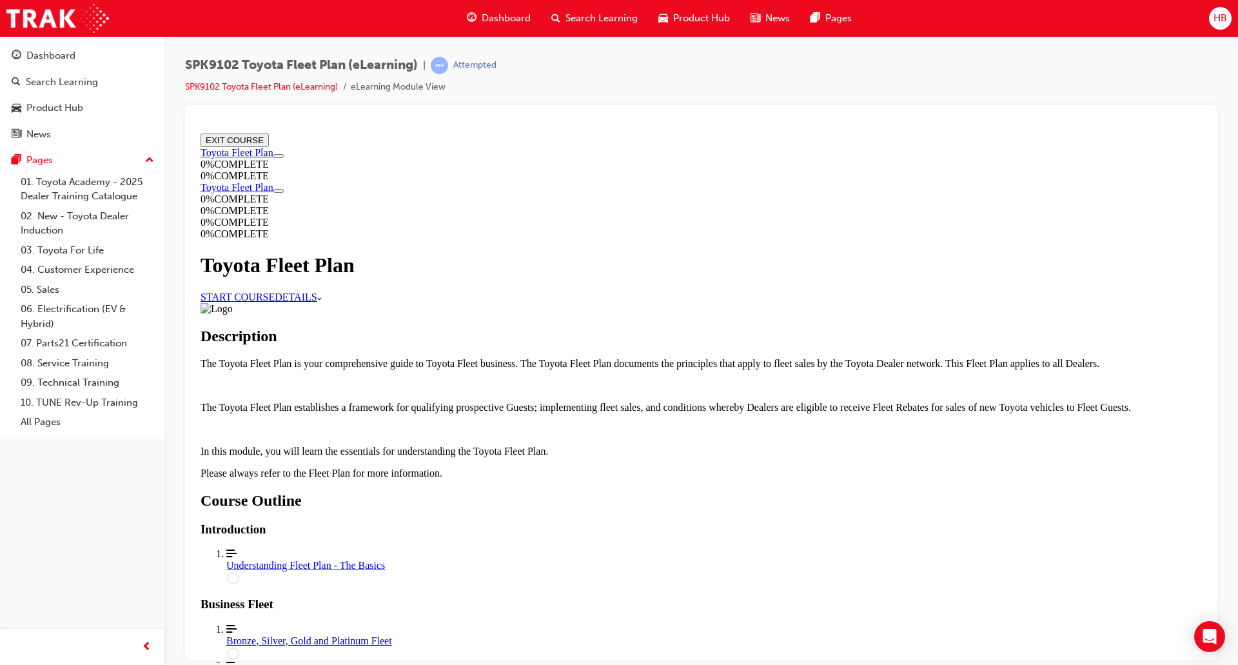
click at [275, 291] on link "START COURSE" at bounding box center [237, 296] width 74 height 11
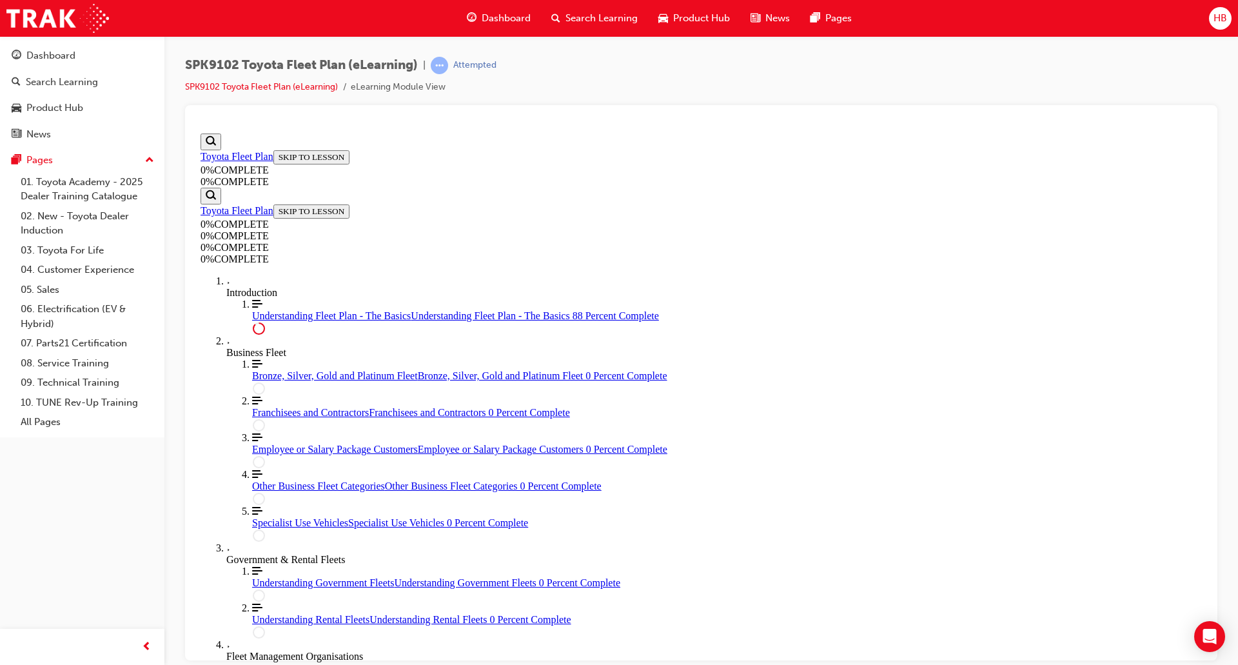
scroll to position [2859, 0]
drag, startPoint x: 751, startPoint y: 576, endPoint x: 200, endPoint y: 491, distance: 557.0
drag, startPoint x: 677, startPoint y: 391, endPoint x: 716, endPoint y: 453, distance: 73.0
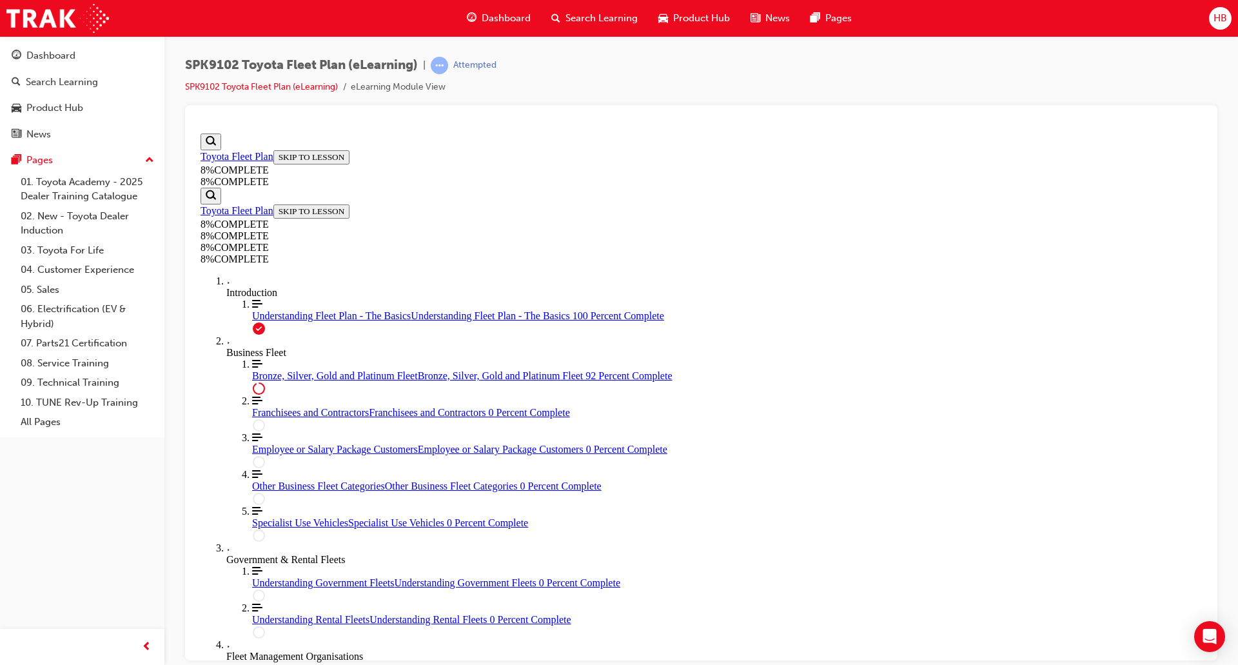
drag, startPoint x: 677, startPoint y: 397, endPoint x: 720, endPoint y: 397, distance: 43.2
drag, startPoint x: 670, startPoint y: 324, endPoint x: 725, endPoint y: 338, distance: 56.0
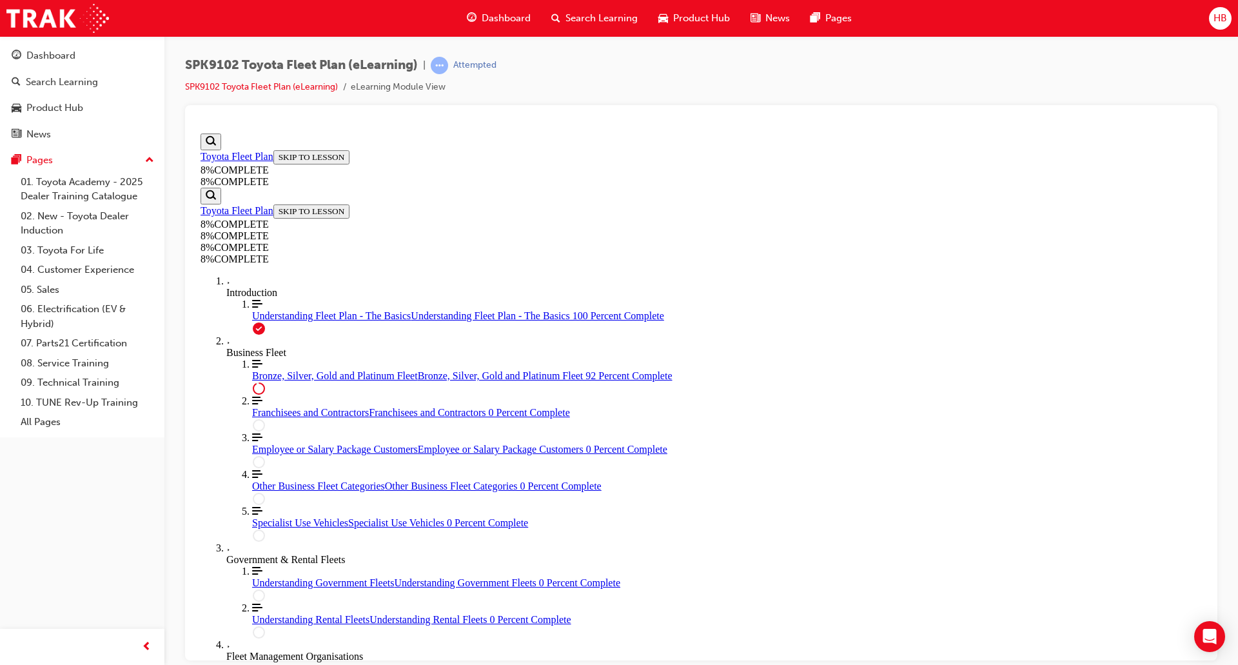
scroll to position [4022, 0]
drag, startPoint x: 668, startPoint y: 526, endPoint x: 704, endPoint y: 408, distance: 123.2
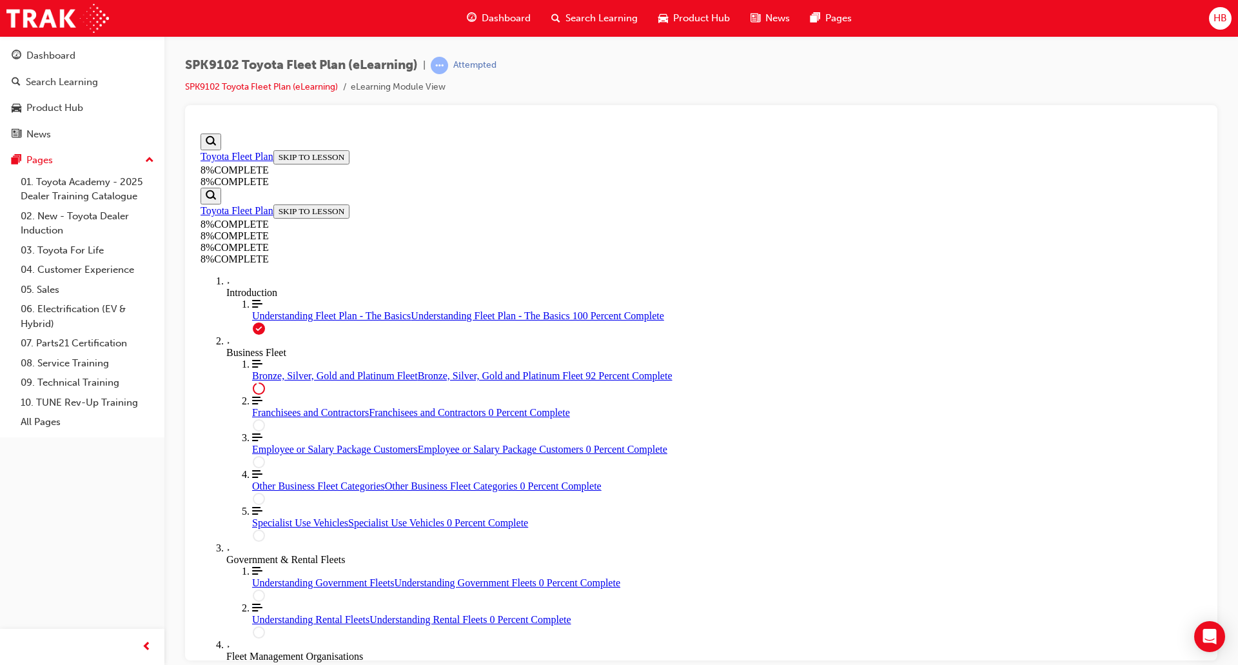
drag, startPoint x: 662, startPoint y: 533, endPoint x: 696, endPoint y: 471, distance: 70.4
drag, startPoint x: 658, startPoint y: 517, endPoint x: 712, endPoint y: 517, distance: 54.8
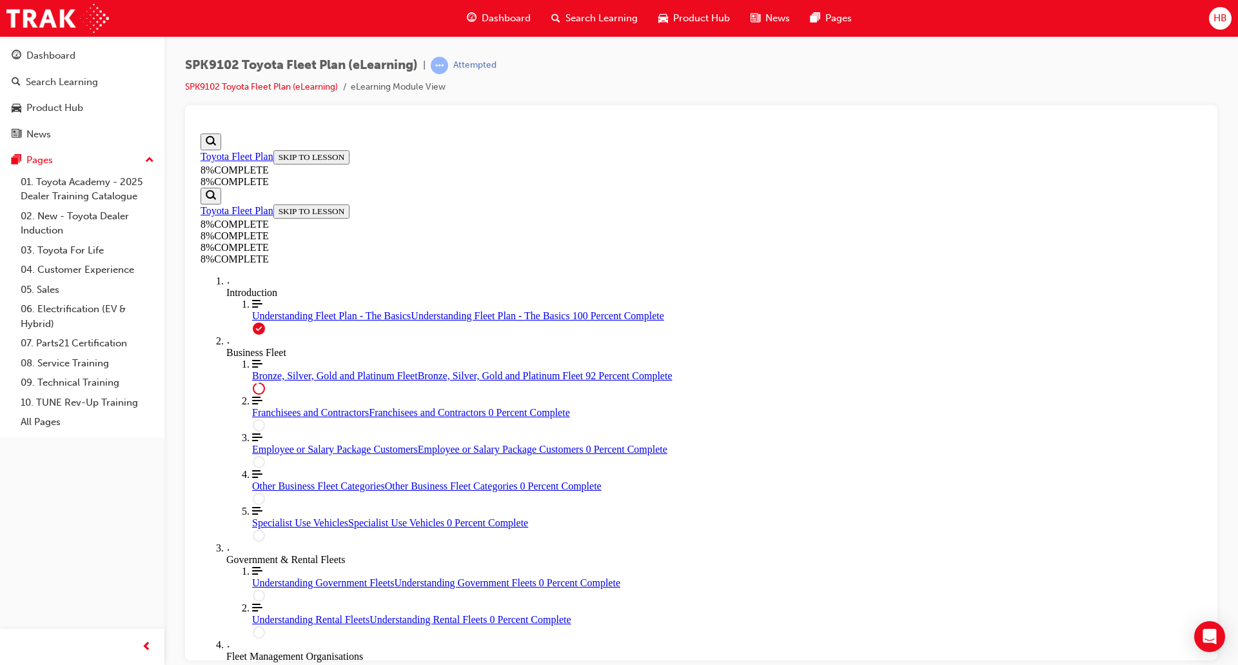
scroll to position [4095, 0]
drag, startPoint x: 690, startPoint y: 395, endPoint x: 716, endPoint y: 483, distance: 92.6
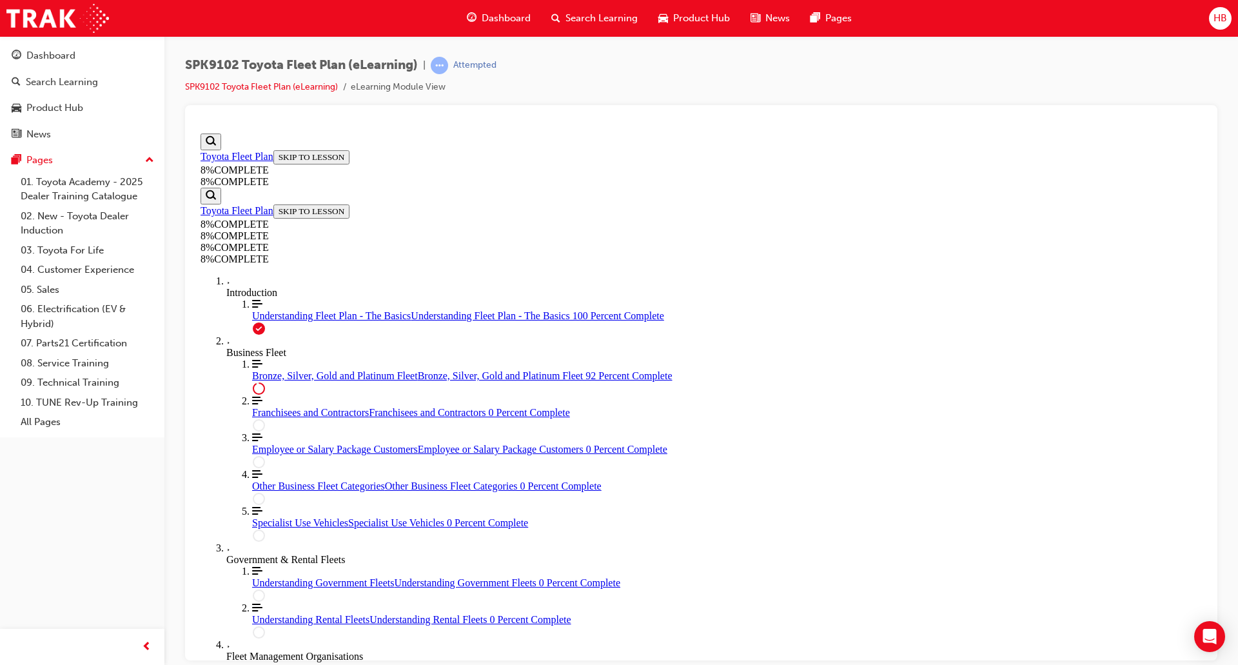
drag, startPoint x: 711, startPoint y: 379, endPoint x: 759, endPoint y: 502, distance: 131.7
drag, startPoint x: 684, startPoint y: 422, endPoint x: 706, endPoint y: 383, distance: 45.0
drag, startPoint x: 681, startPoint y: 442, endPoint x: 716, endPoint y: 441, distance: 34.8
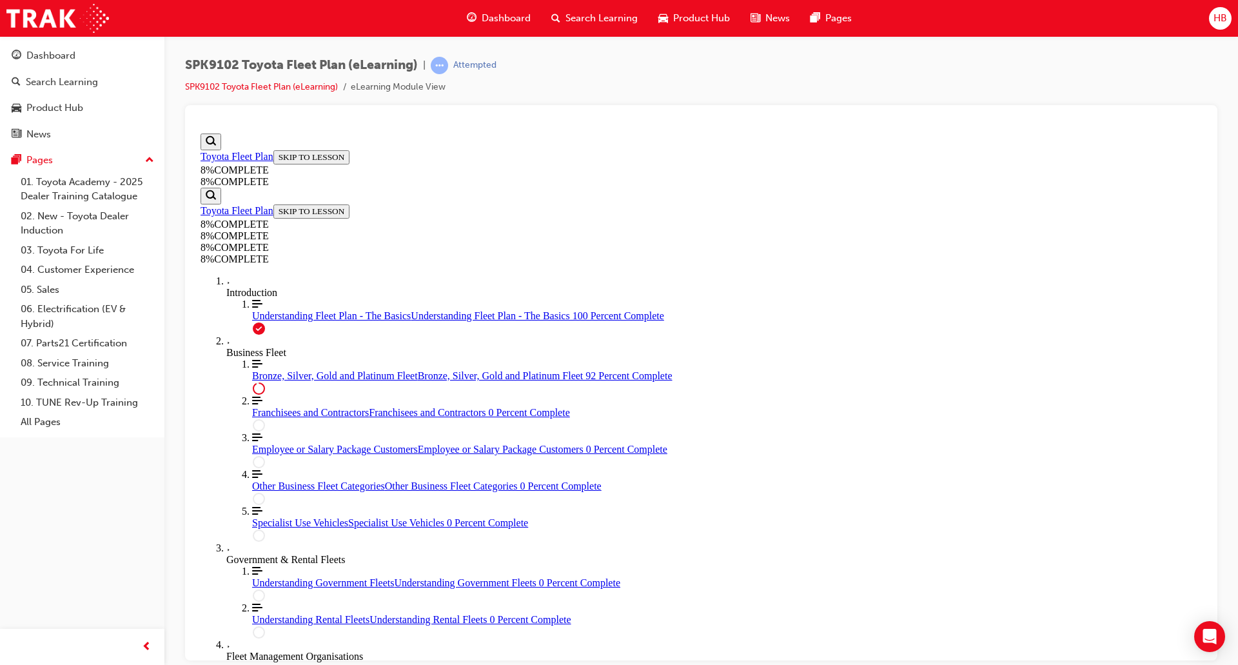
scroll to position [4216, 0]
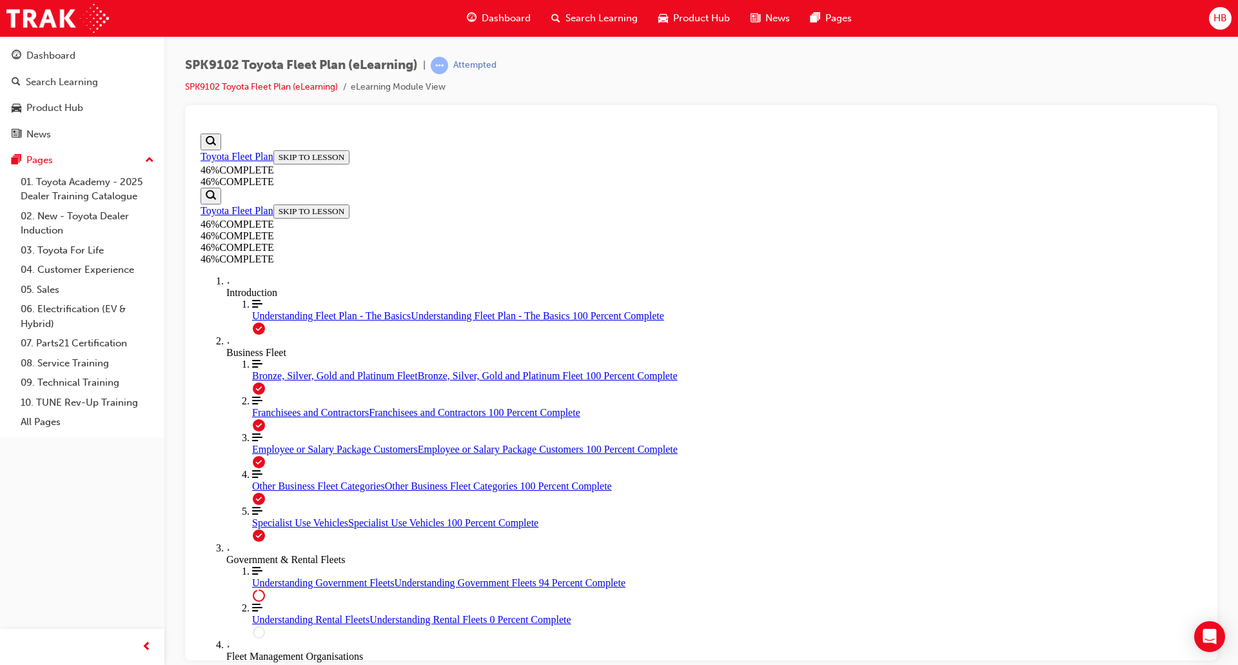
scroll to position [3730, 0]
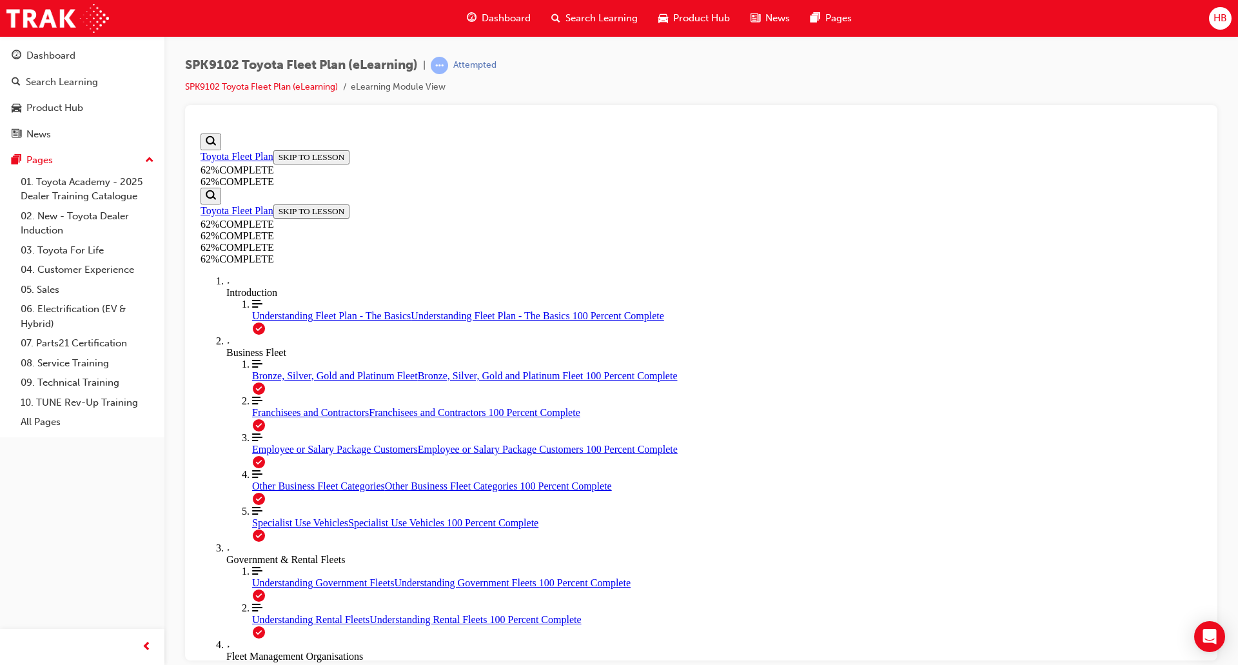
drag, startPoint x: 724, startPoint y: 549, endPoint x: 615, endPoint y: 538, distance: 109.5
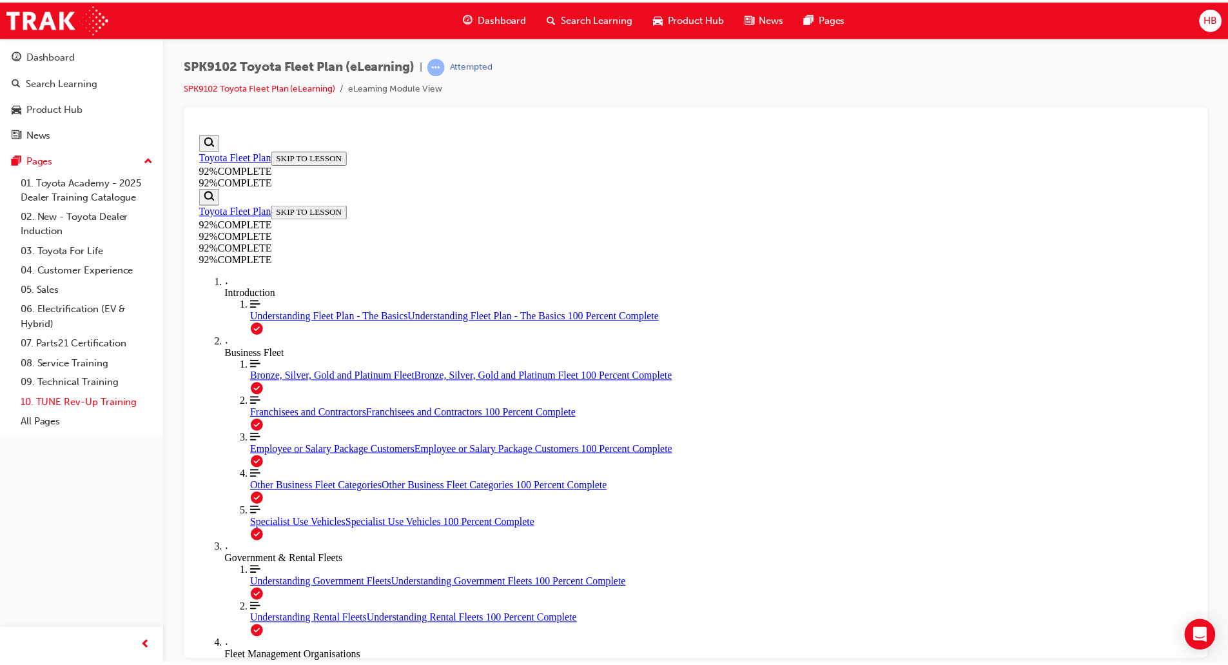
scroll to position [46, 0]
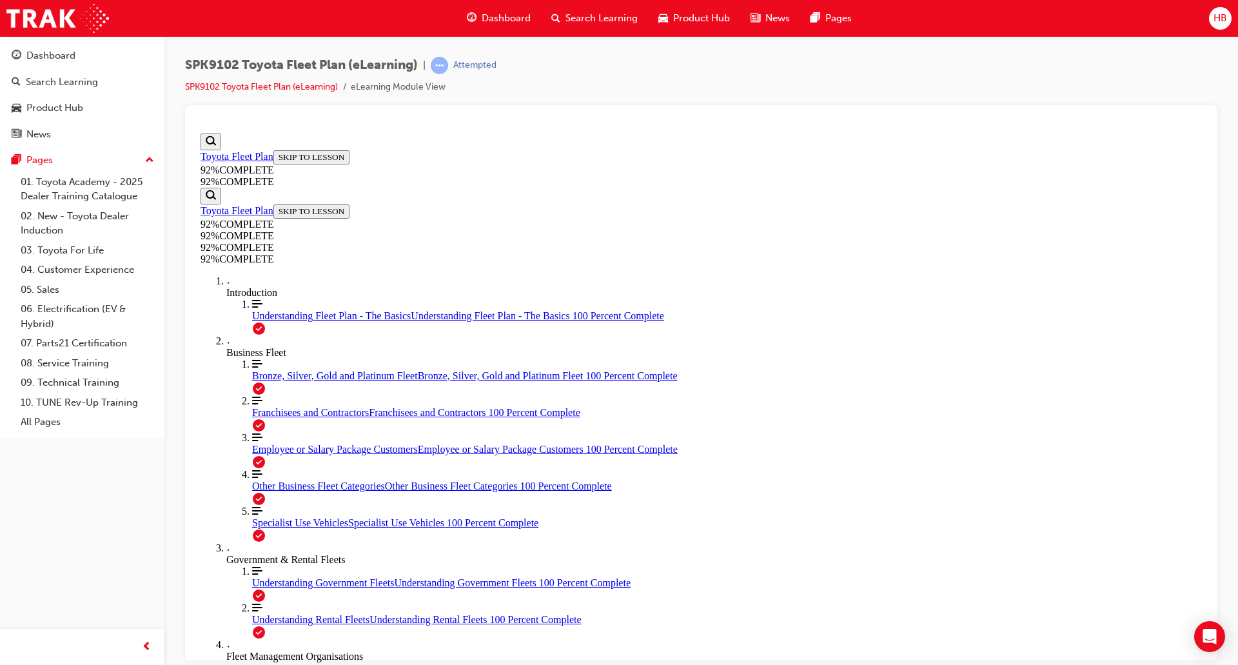
scroll to position [47, 0]
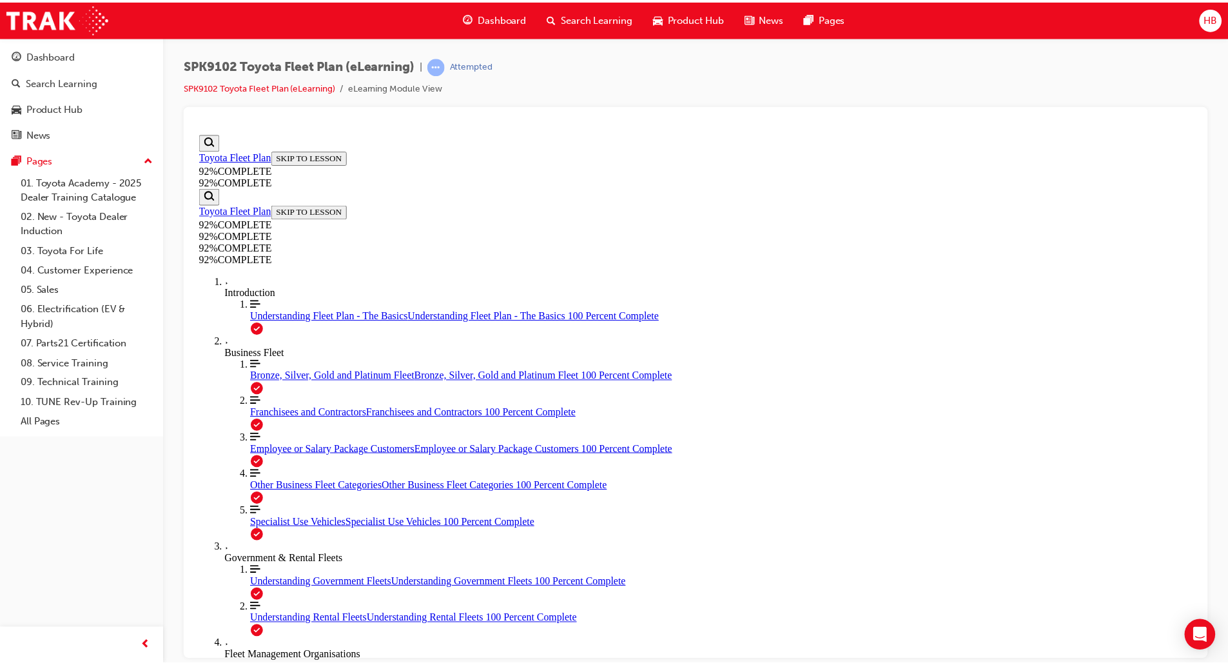
scroll to position [46, 0]
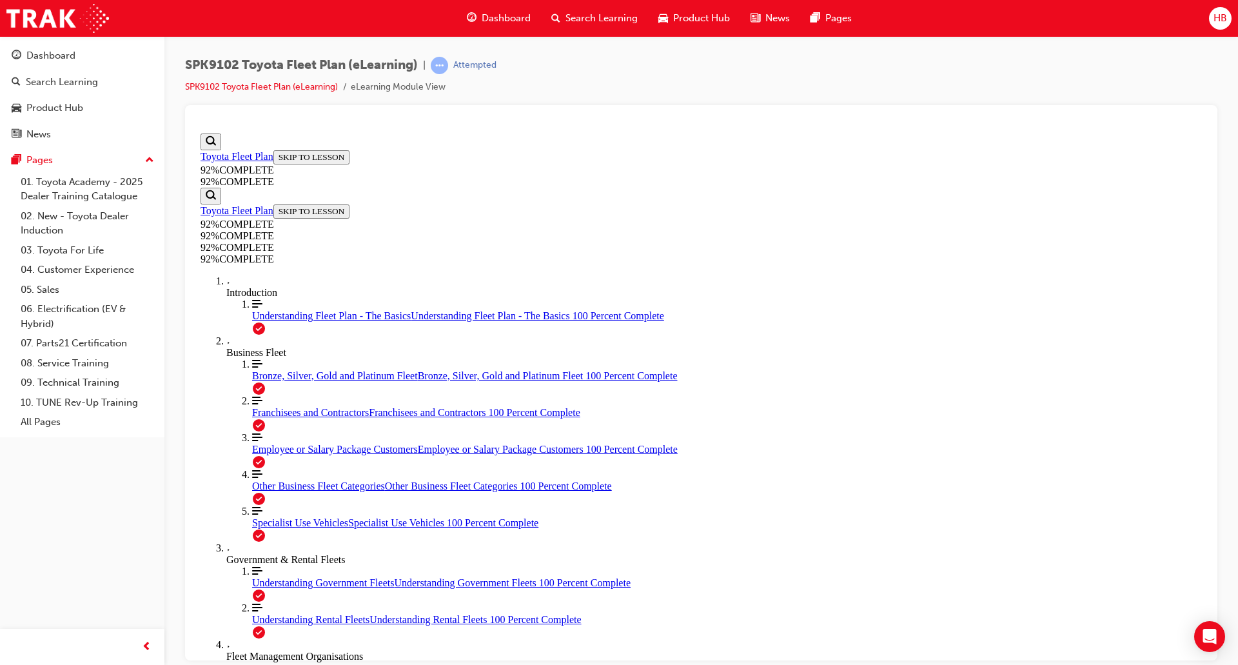
drag, startPoint x: 696, startPoint y: 535, endPoint x: 745, endPoint y: 416, distance: 129.2
drag, startPoint x: 655, startPoint y: 525, endPoint x: 728, endPoint y: 471, distance: 91.3
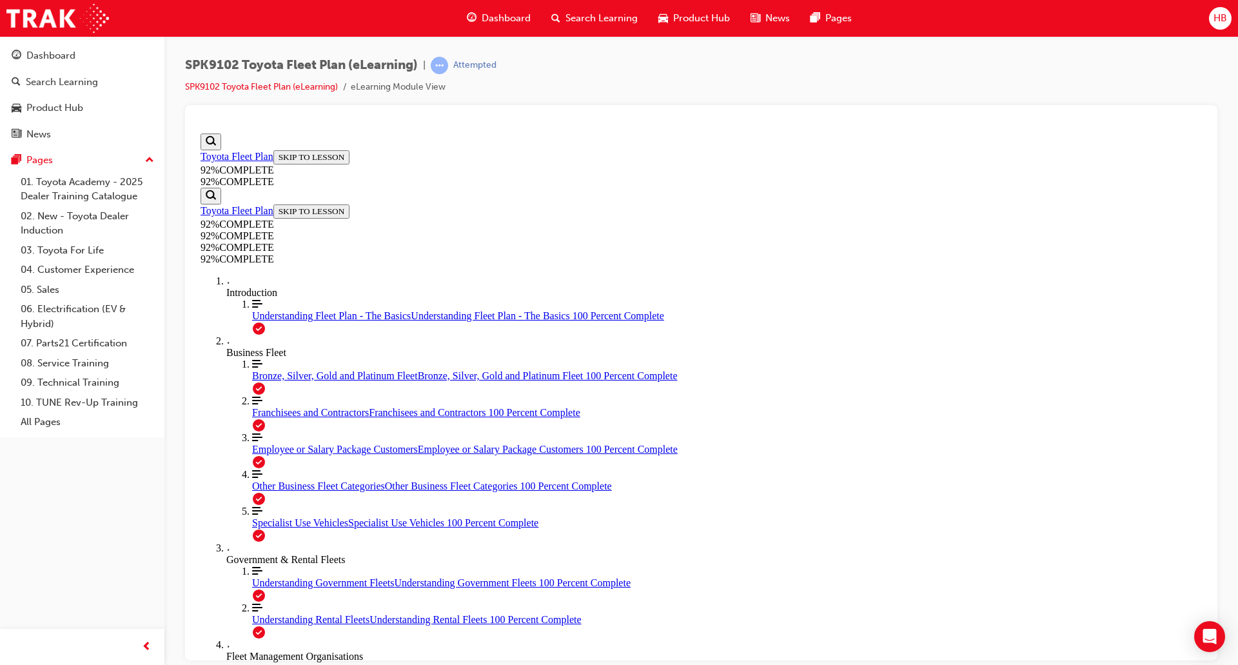
drag, startPoint x: 785, startPoint y: 601, endPoint x: 761, endPoint y: 593, distance: 25.1
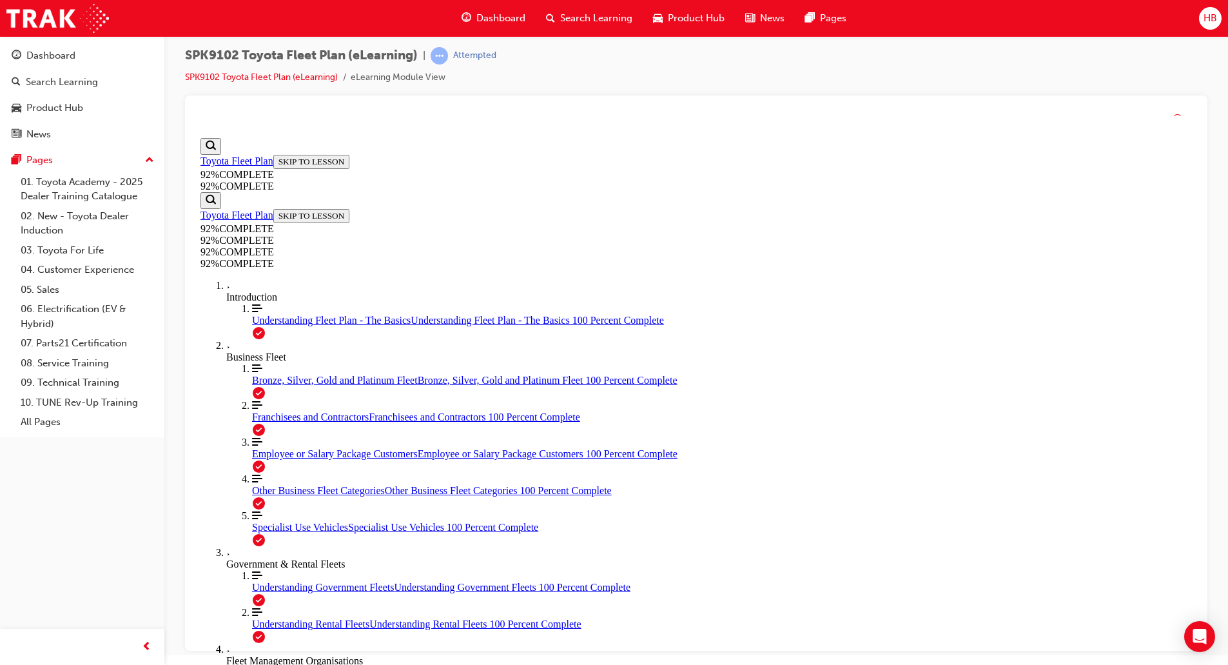
scroll to position [12, 0]
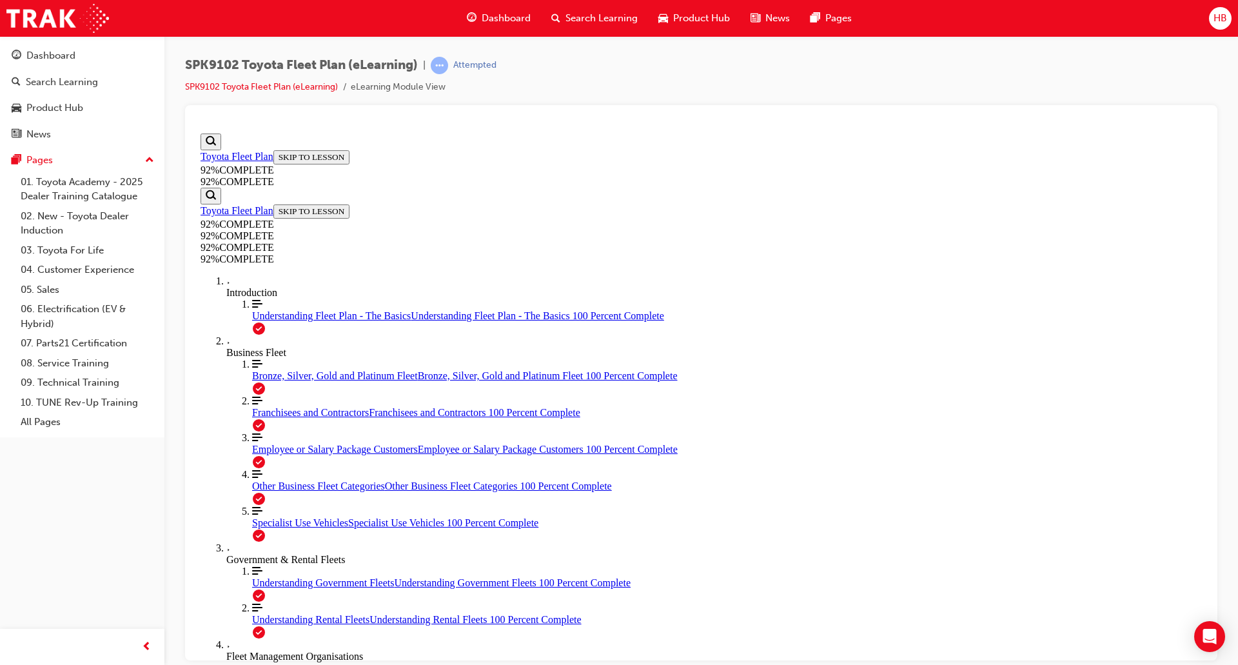
scroll to position [0, 0]
drag, startPoint x: 581, startPoint y: 541, endPoint x: 601, endPoint y: 544, distance: 20.2
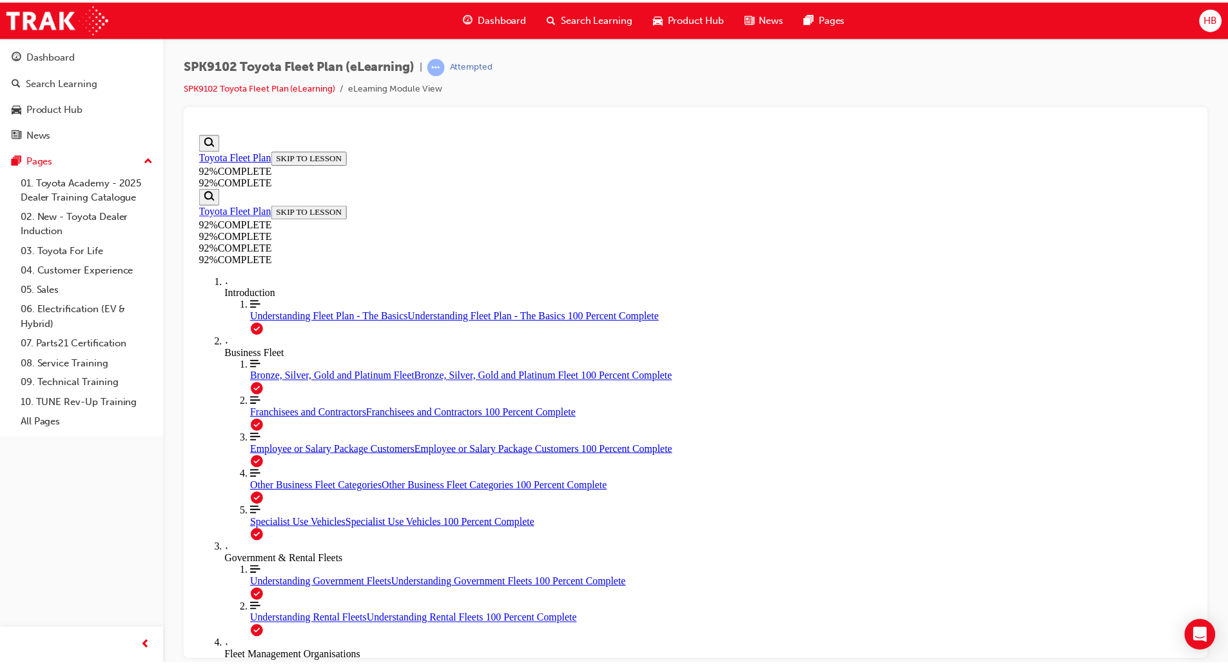
scroll to position [46, 0]
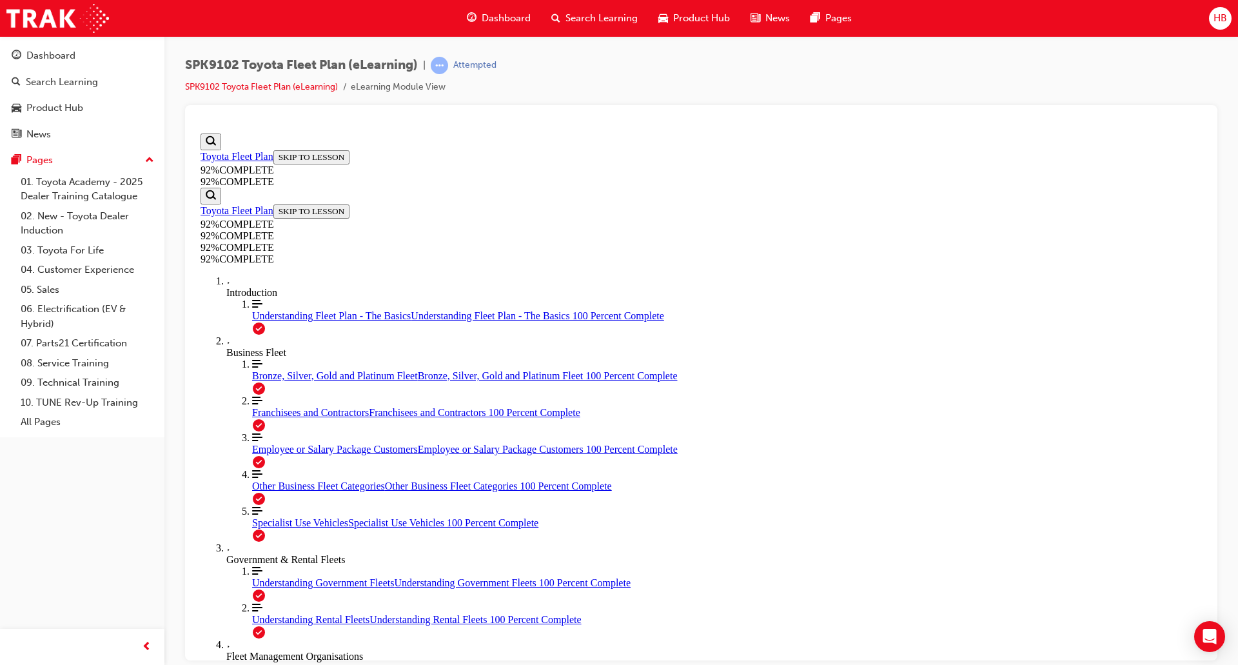
drag, startPoint x: 786, startPoint y: 616, endPoint x: 784, endPoint y: 608, distance: 8.0
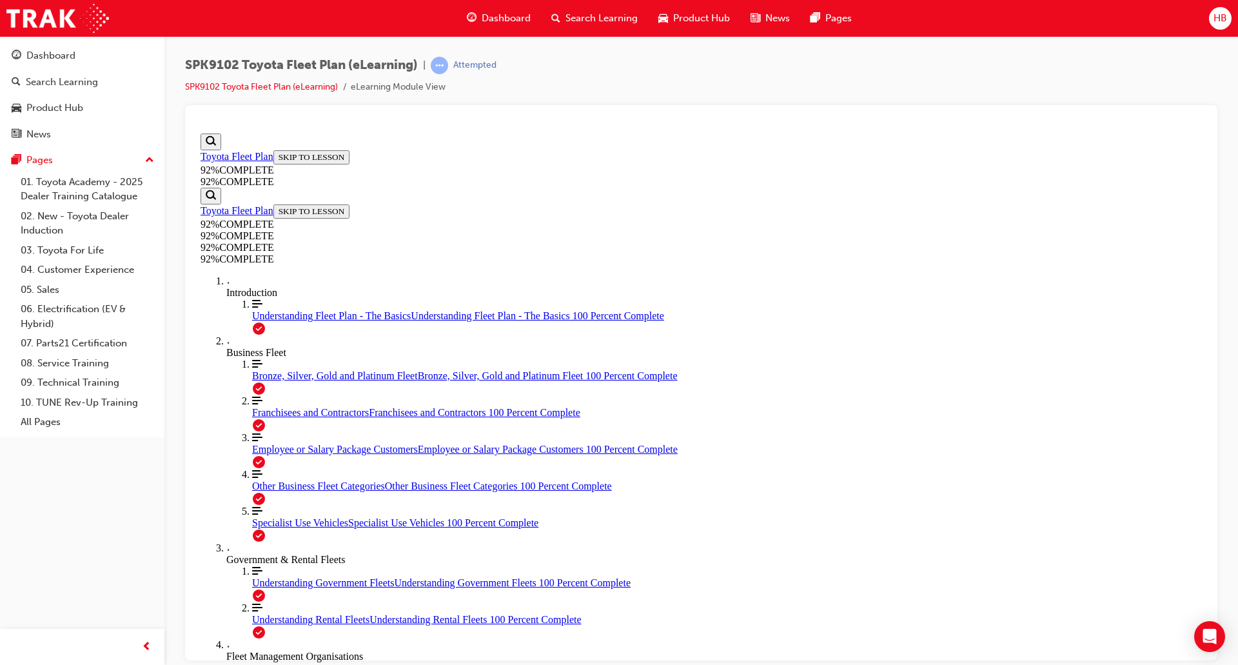
drag, startPoint x: 600, startPoint y: 411, endPoint x: 620, endPoint y: 425, distance: 24.5
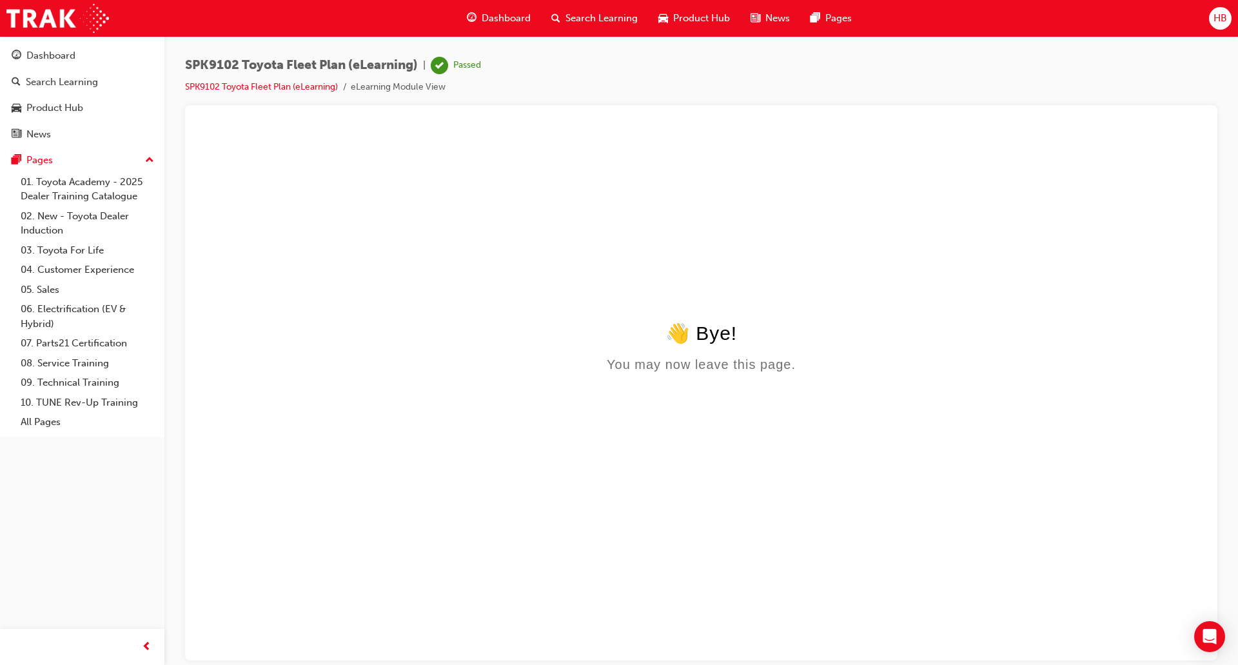
scroll to position [0, 0]
click at [241, 84] on link "SPK9102 Toyota Fleet Plan (eLearning)" at bounding box center [261, 86] width 153 height 11
